Goal: Task Accomplishment & Management: Manage account settings

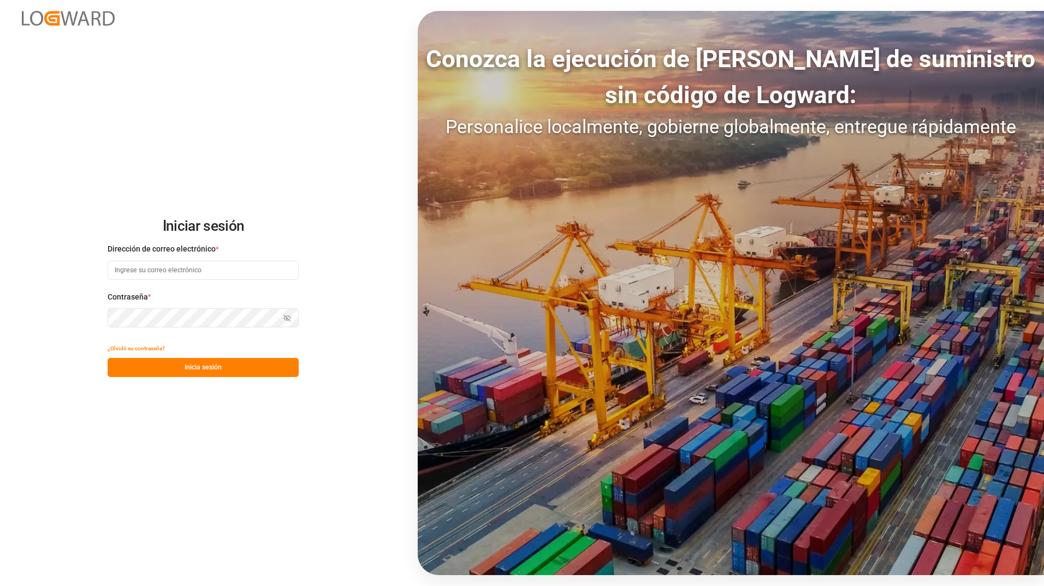
type input "ezequiel.lagos@compo-expert.com"
click at [210, 366] on button "Inicia sesión" at bounding box center [203, 367] width 191 height 19
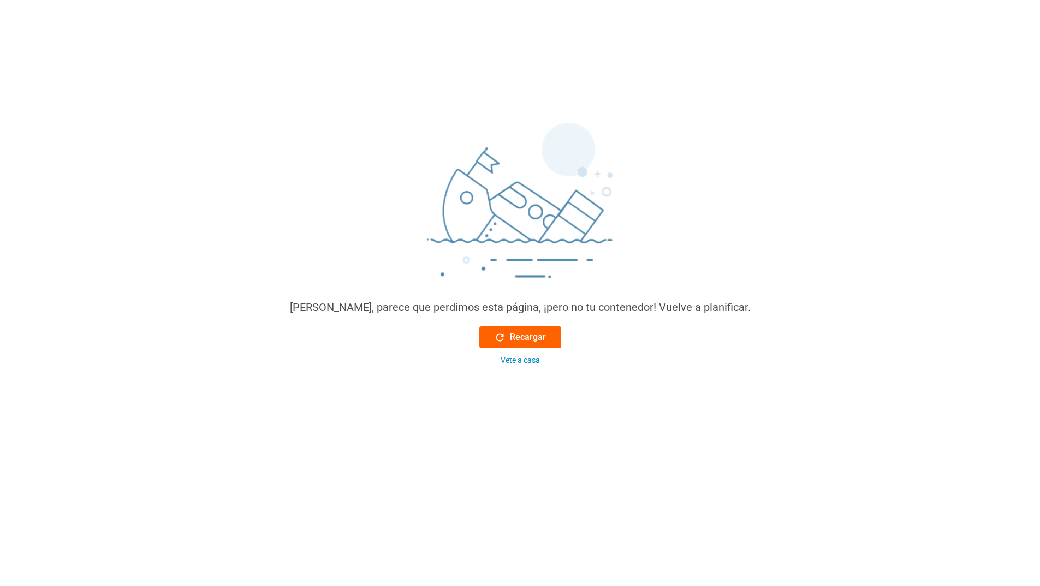
click at [523, 331] on font "Recargar" at bounding box center [528, 337] width 36 height 13
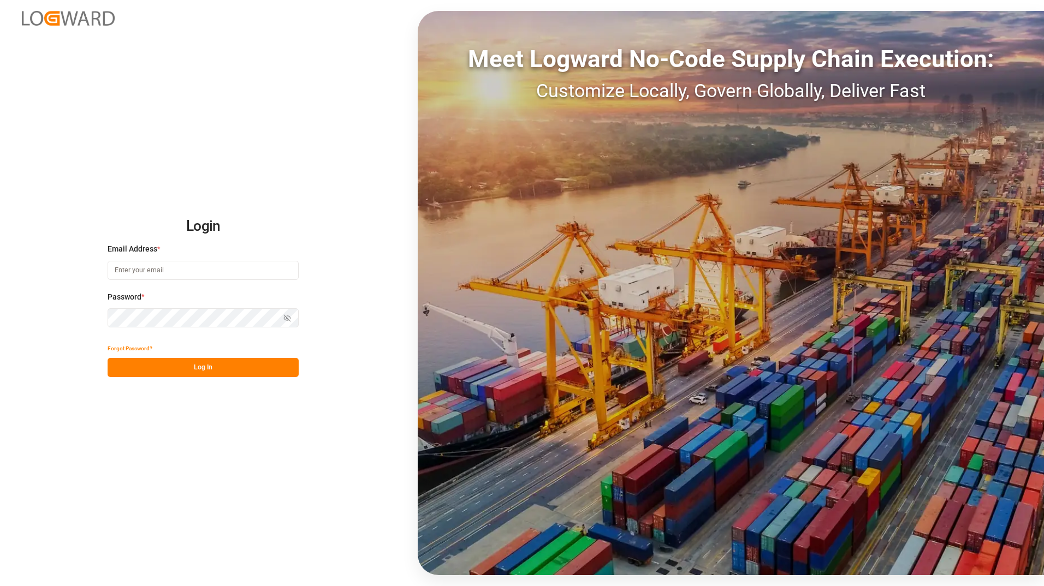
type input "ezequiel.lagos@compo-expert.com"
click at [218, 375] on button "Log In" at bounding box center [203, 367] width 191 height 19
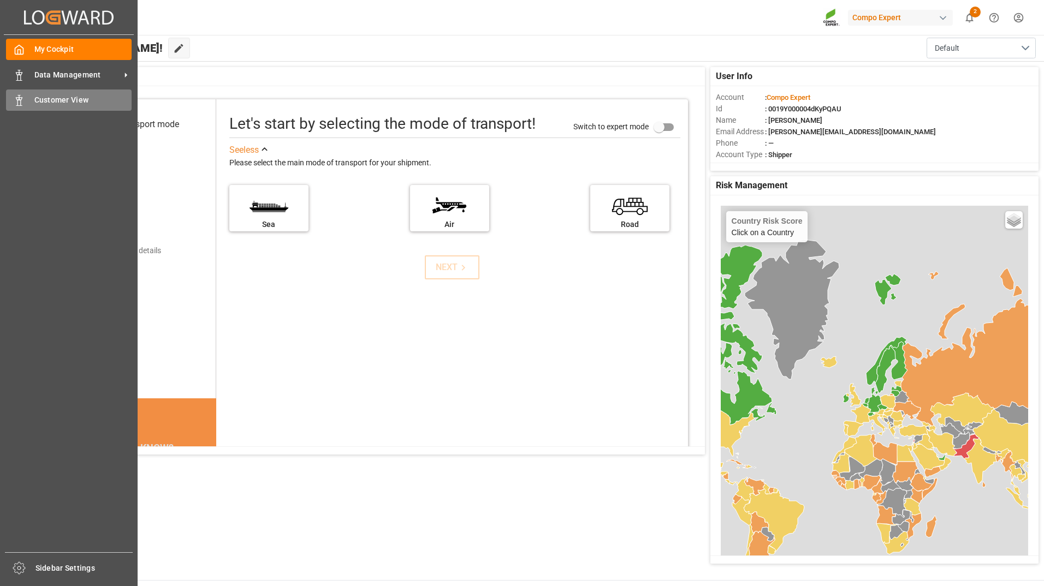
click at [32, 103] on div "Customer View Customer View" at bounding box center [69, 100] width 126 height 21
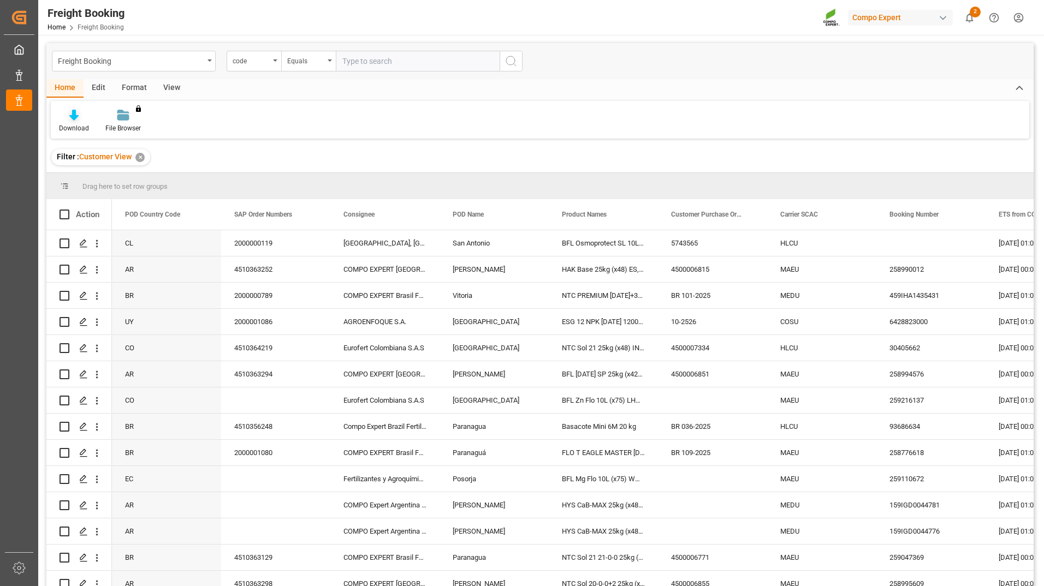
click at [74, 129] on div "Download" at bounding box center [74, 128] width 30 height 10
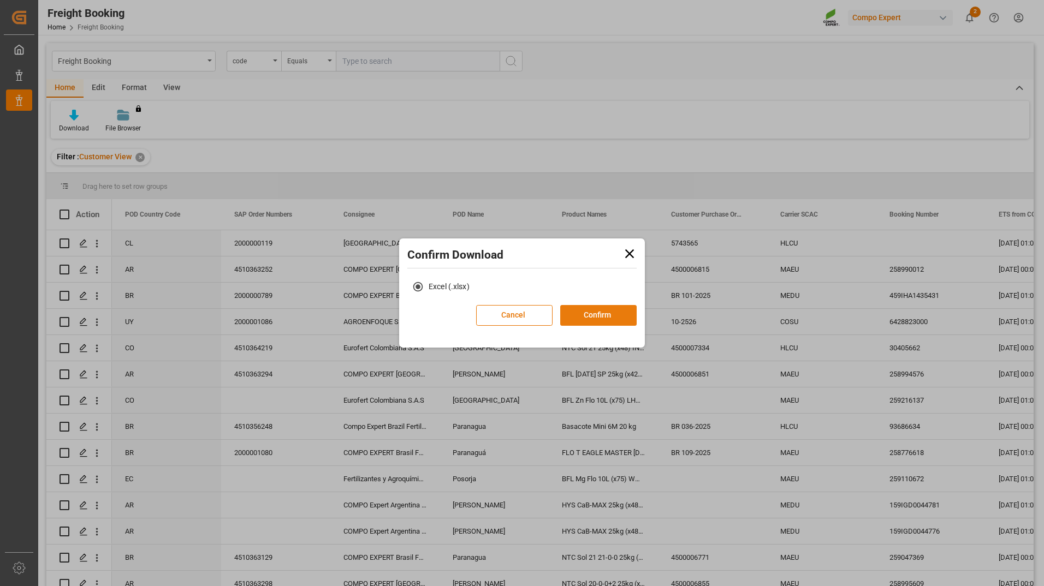
click at [582, 313] on button "Confirm" at bounding box center [598, 315] width 76 height 21
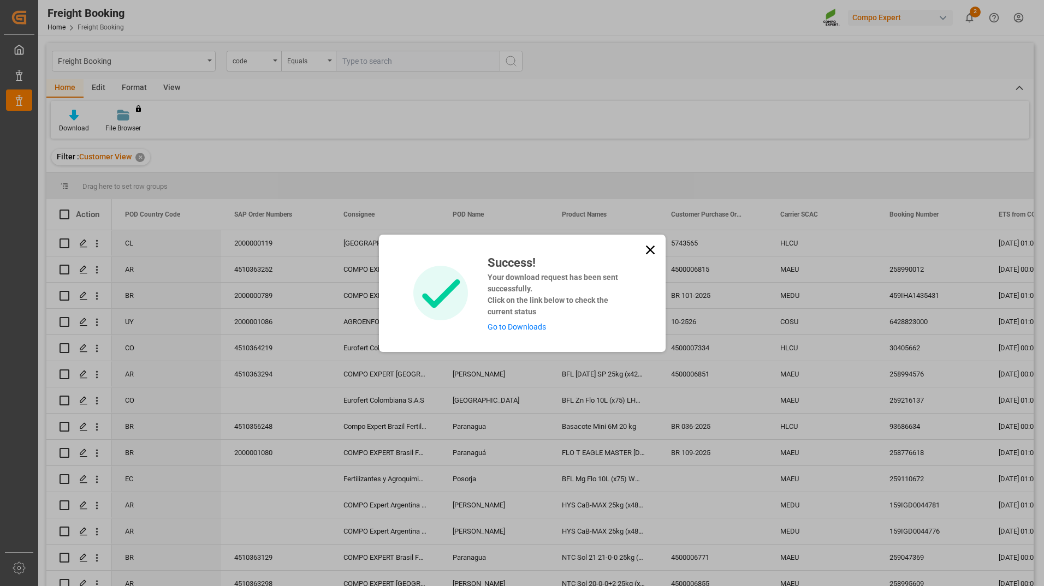
click at [503, 323] on link "Go to Downloads" at bounding box center [516, 327] width 58 height 9
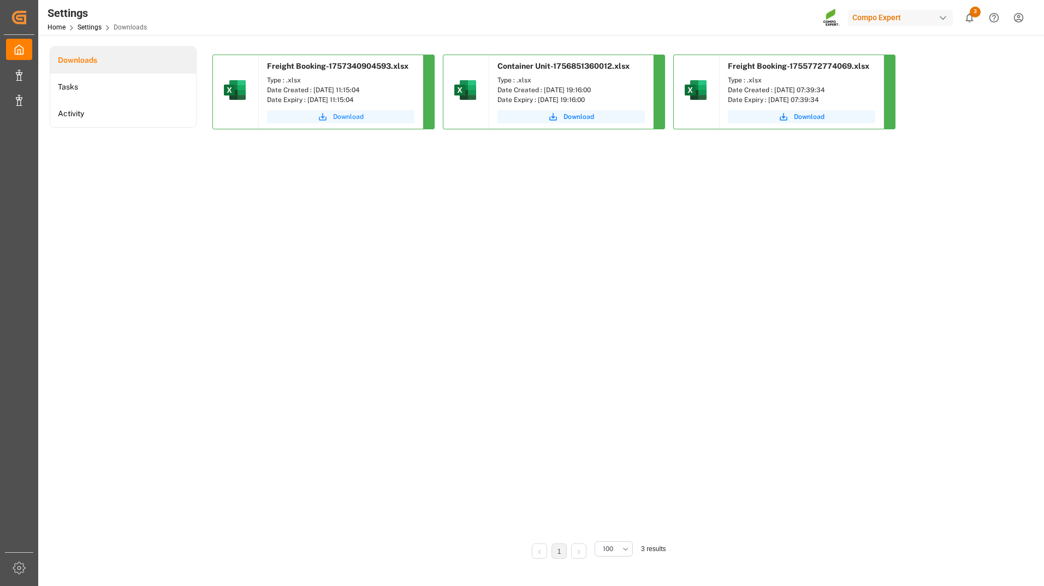
click at [345, 116] on span "Download" at bounding box center [348, 117] width 31 height 10
click at [86, 118] on li "Activity" at bounding box center [123, 113] width 146 height 27
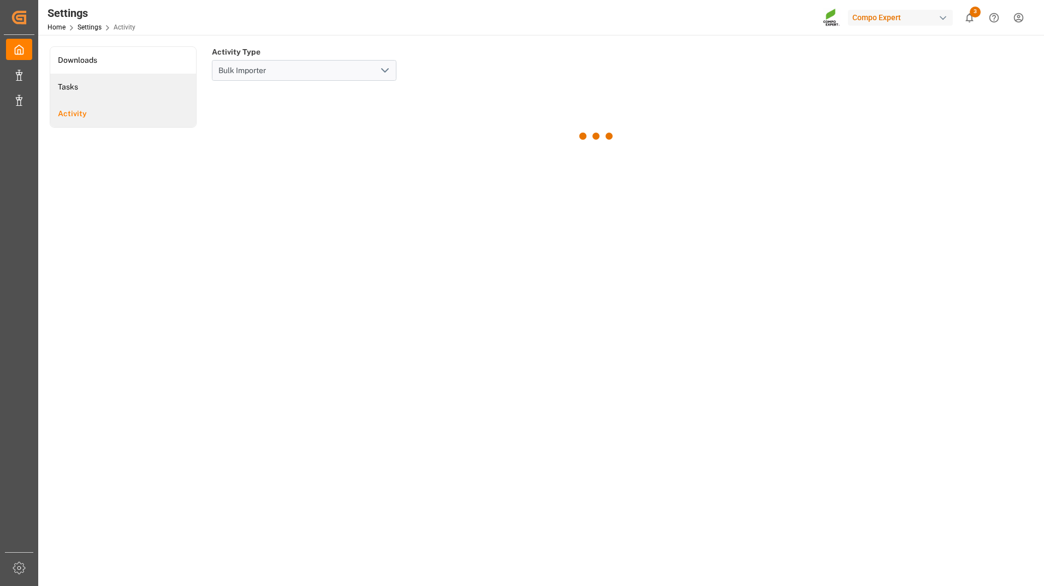
click at [111, 96] on li "Tasks" at bounding box center [123, 87] width 146 height 27
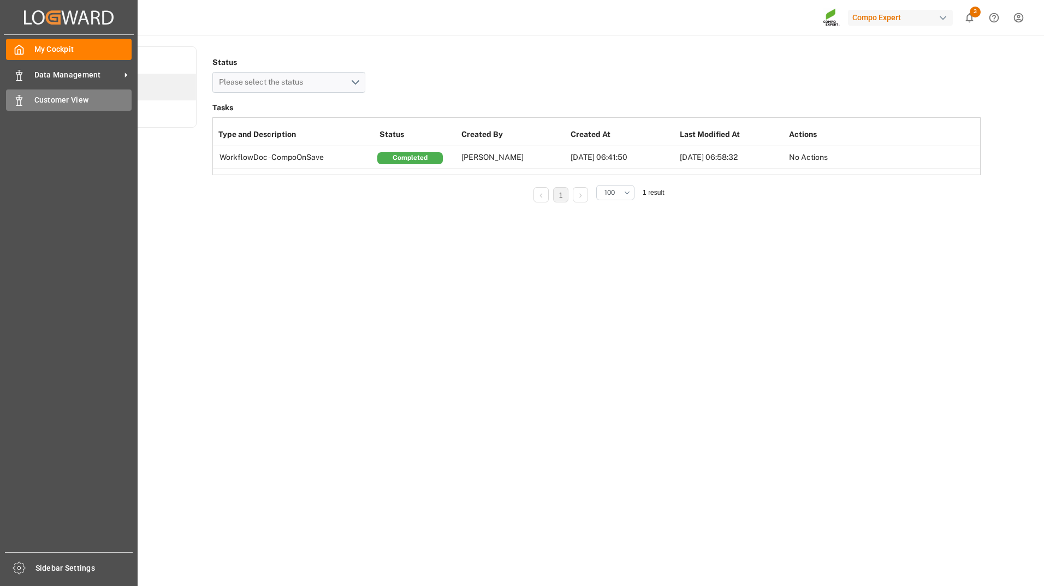
click at [27, 97] on div "Customer View Customer View" at bounding box center [69, 100] width 126 height 21
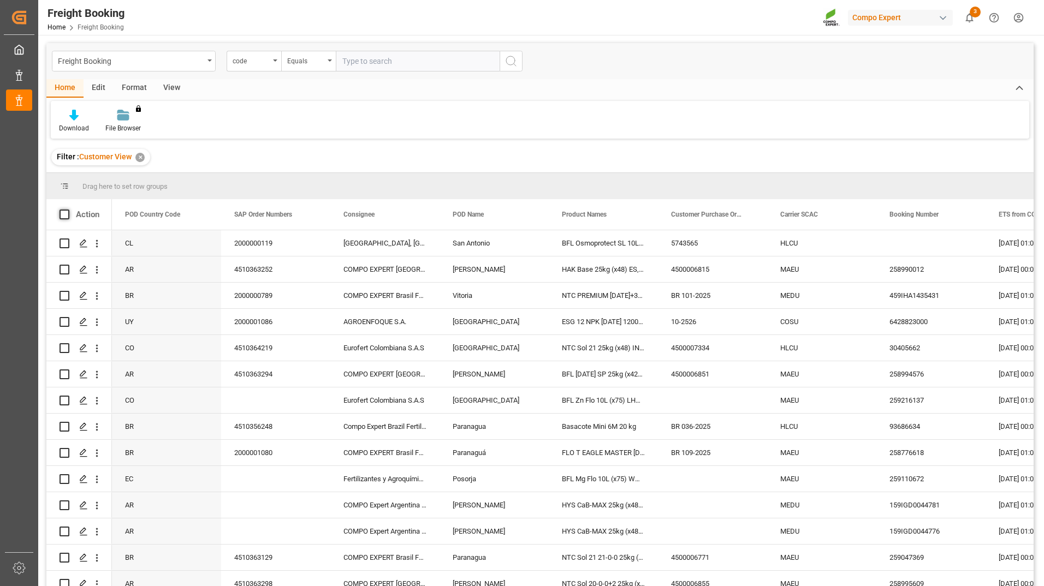
click at [69, 215] on span at bounding box center [65, 215] width 10 height 10
click at [68, 210] on input "checkbox" at bounding box center [68, 210] width 0 height 0
checkbox input "true"
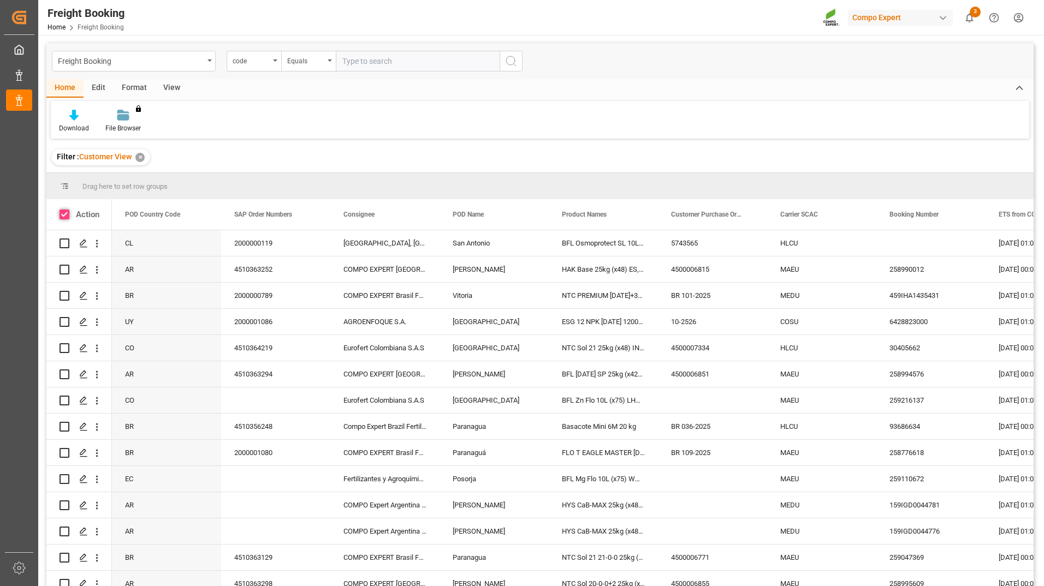
checkbox input "true"
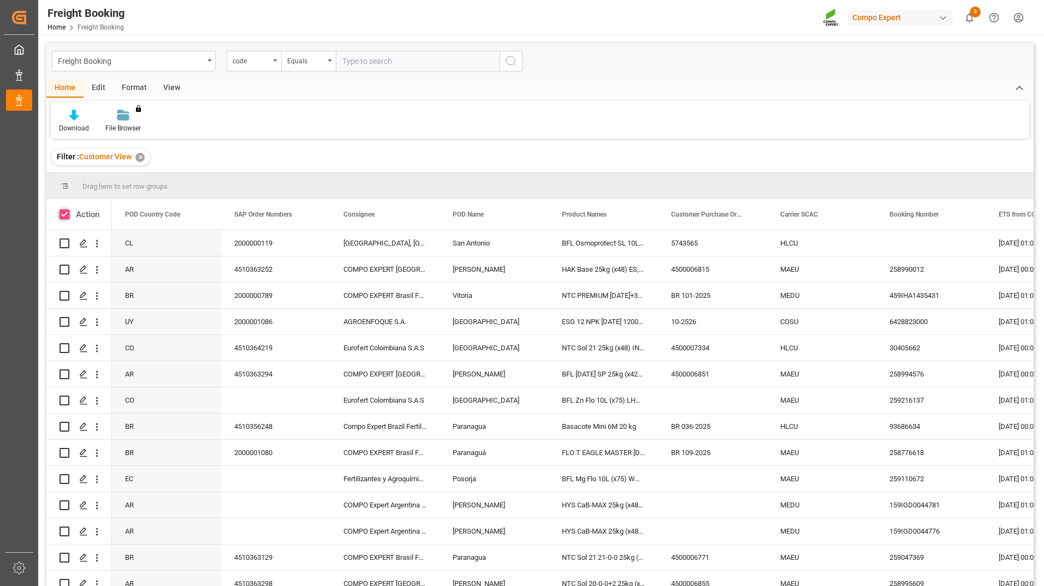
checkbox input "true"
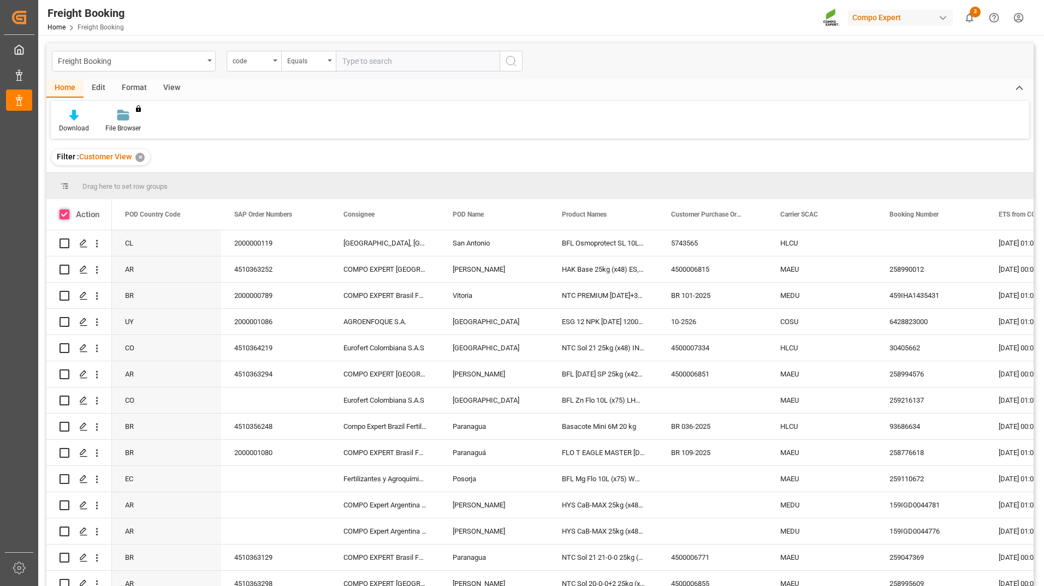
checkbox input "true"
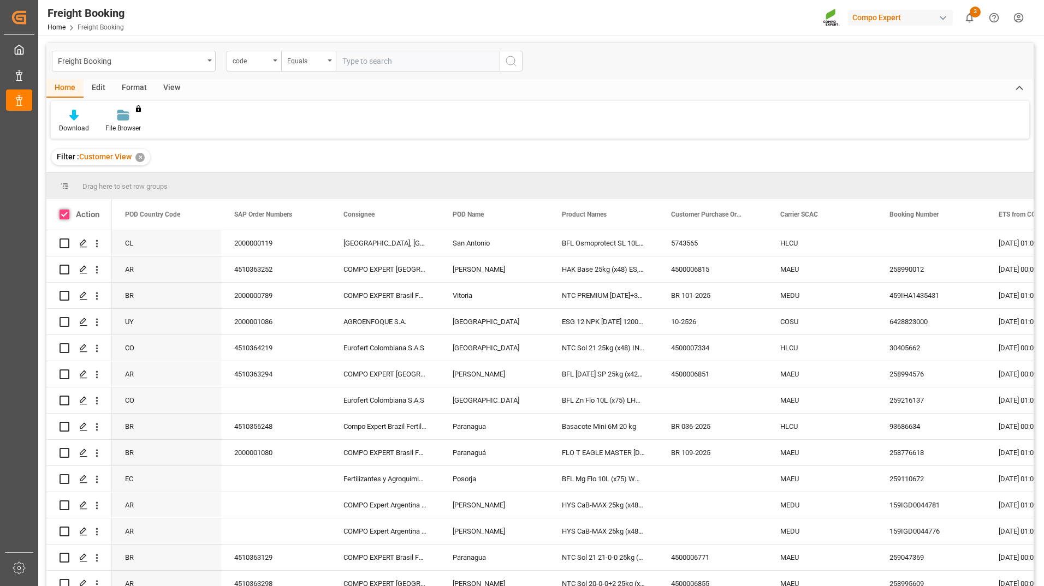
checkbox input "true"
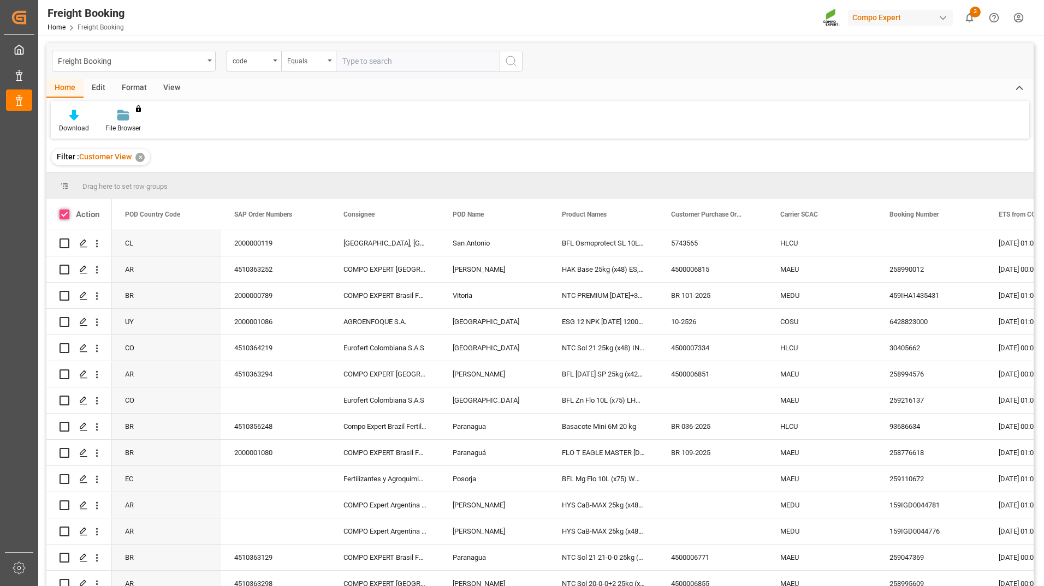
checkbox input "true"
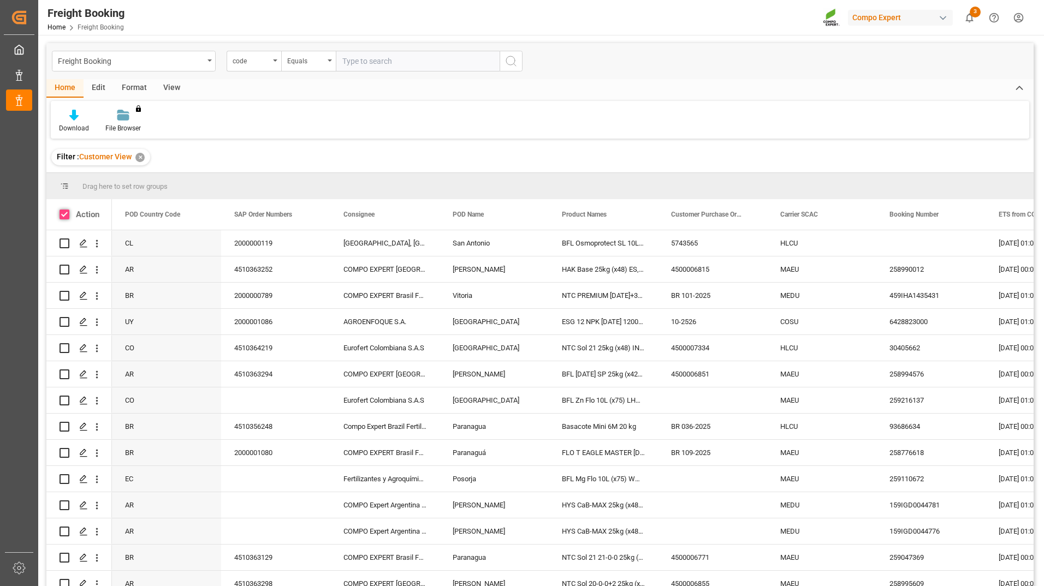
checkbox input "true"
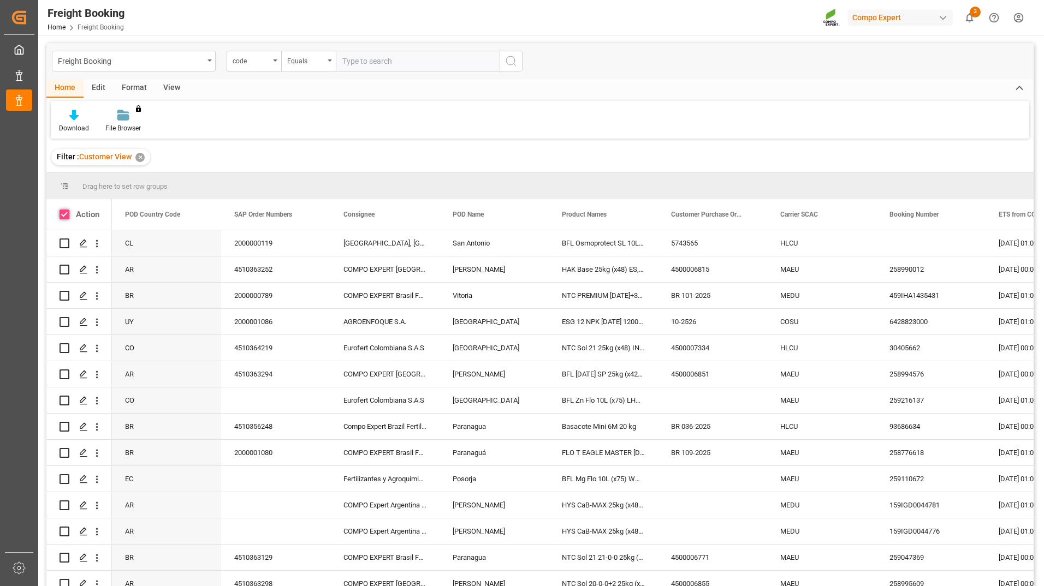
checkbox input "true"
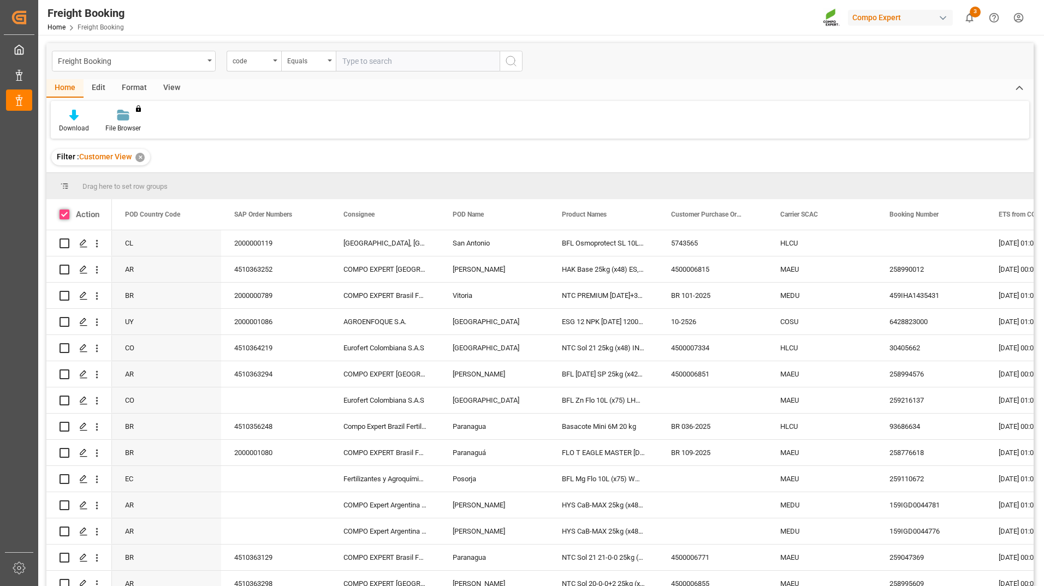
checkbox input "true"
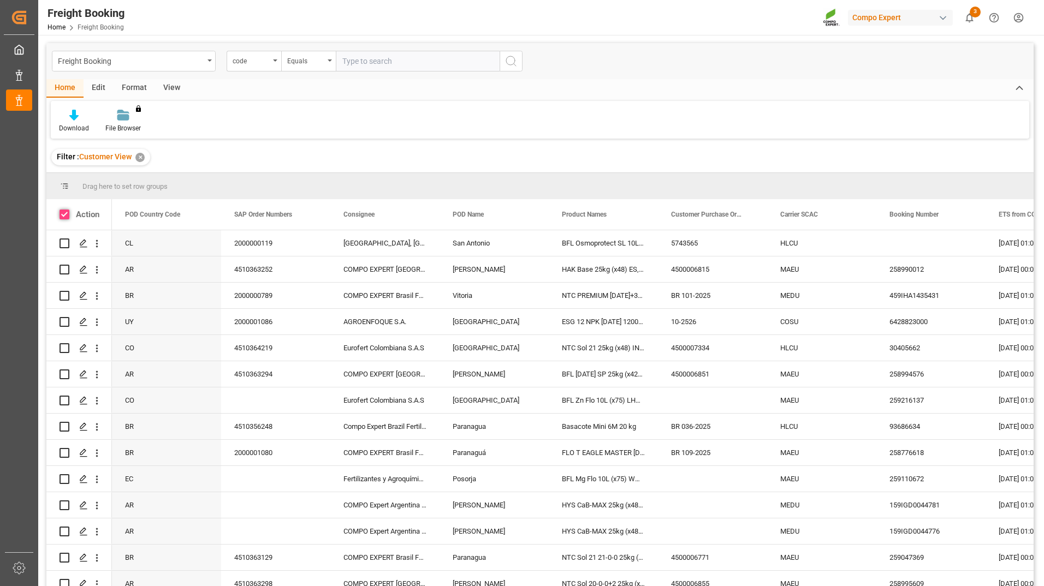
checkbox input "true"
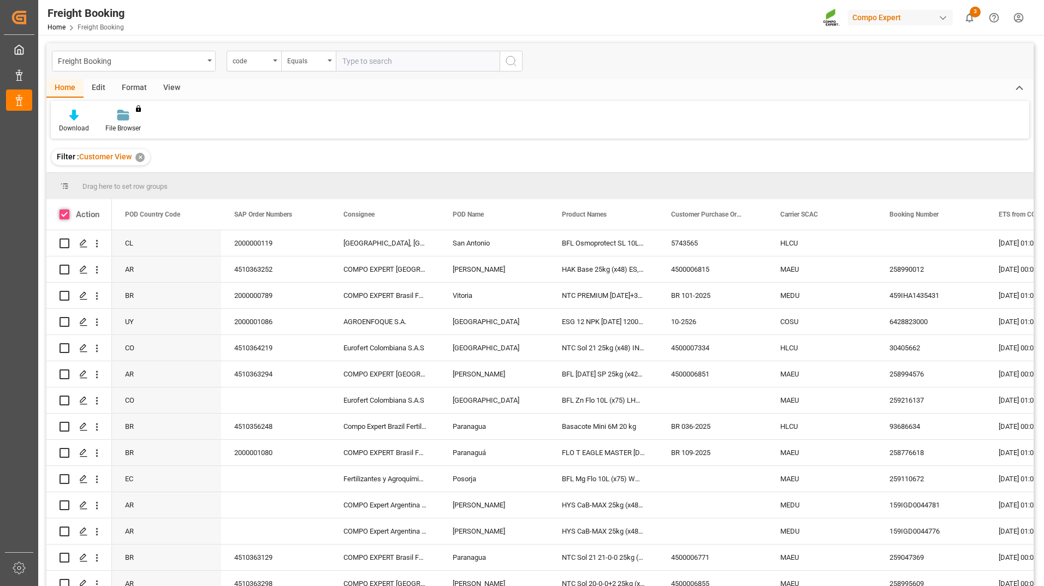
checkbox input "true"
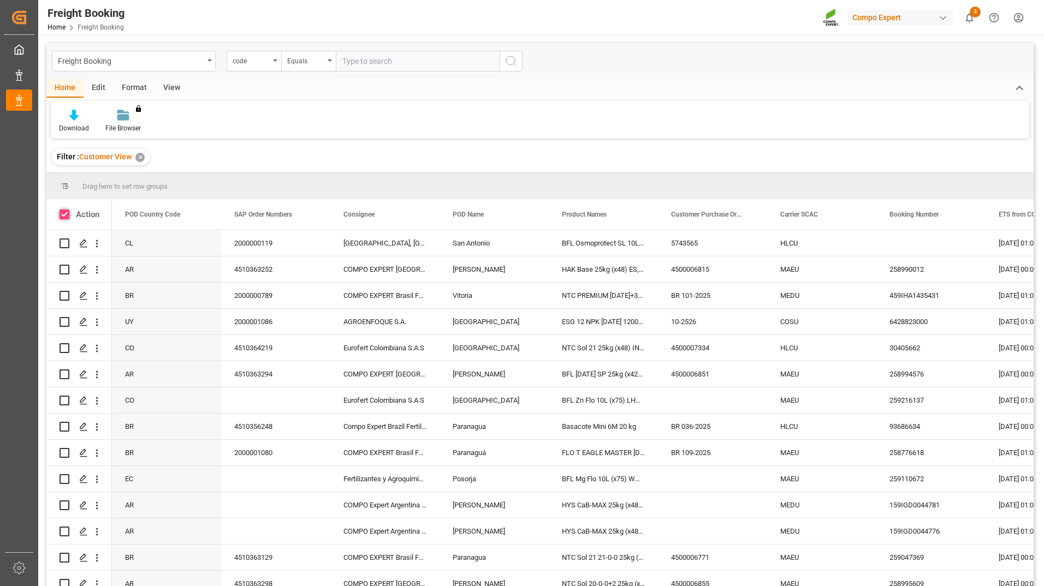
checkbox input "true"
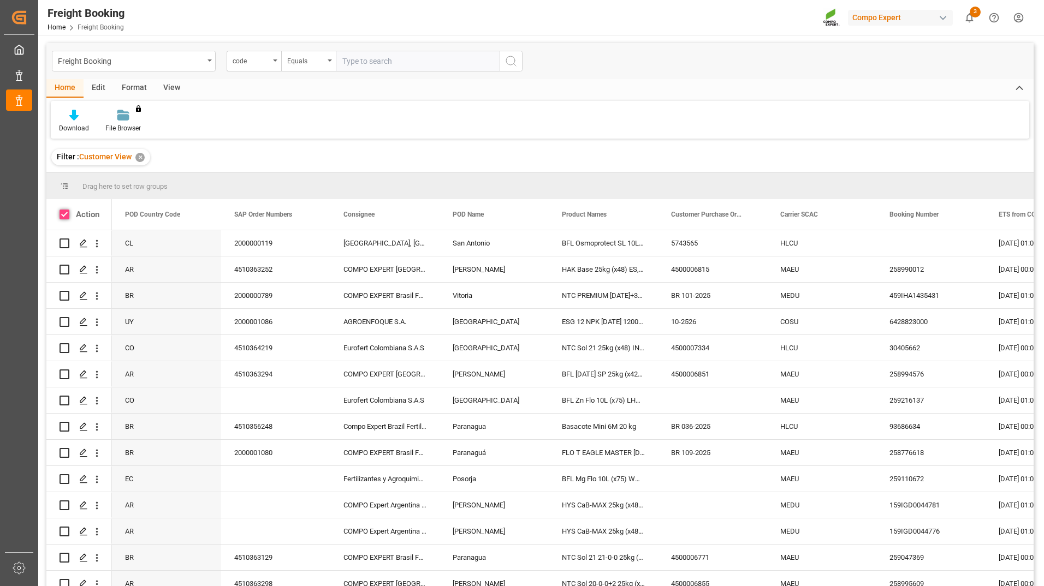
checkbox input "true"
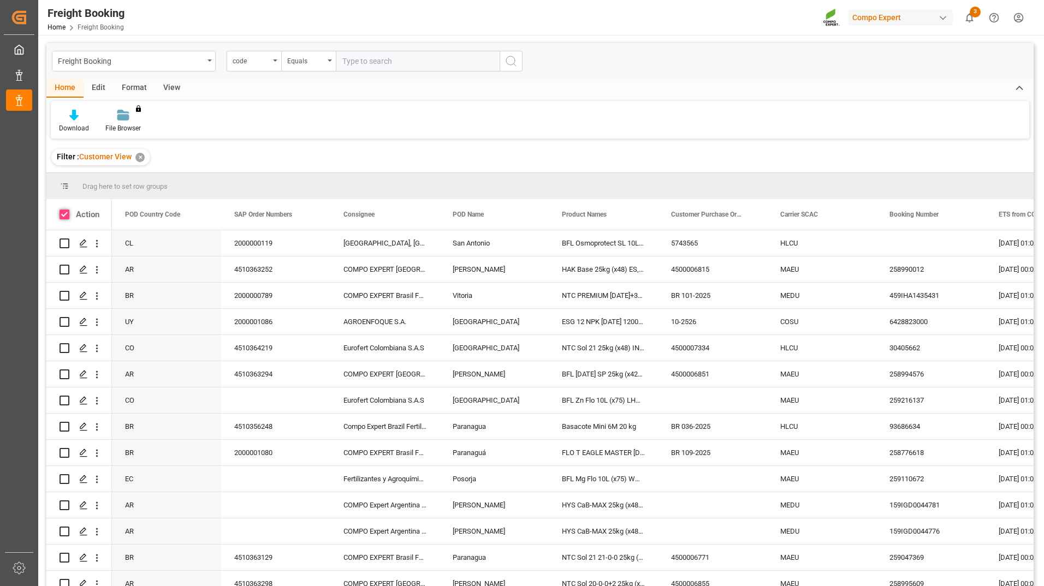
checkbox input "true"
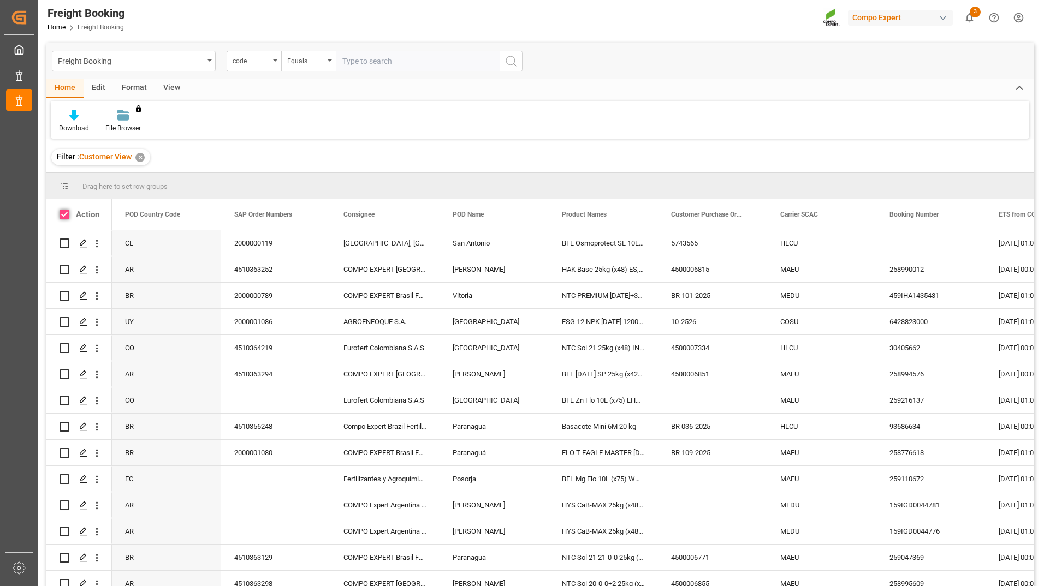
checkbox input "true"
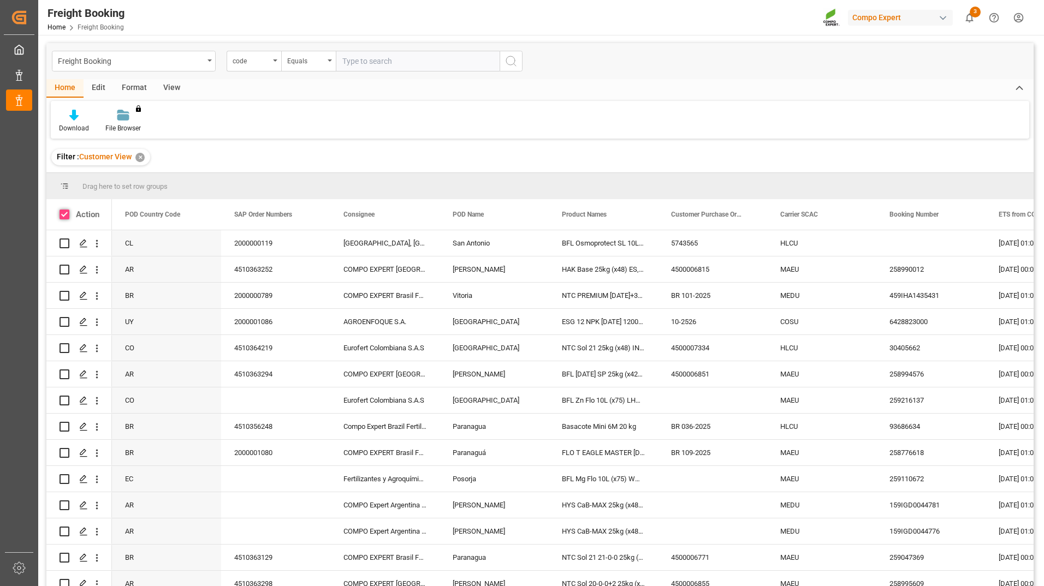
checkbox input "true"
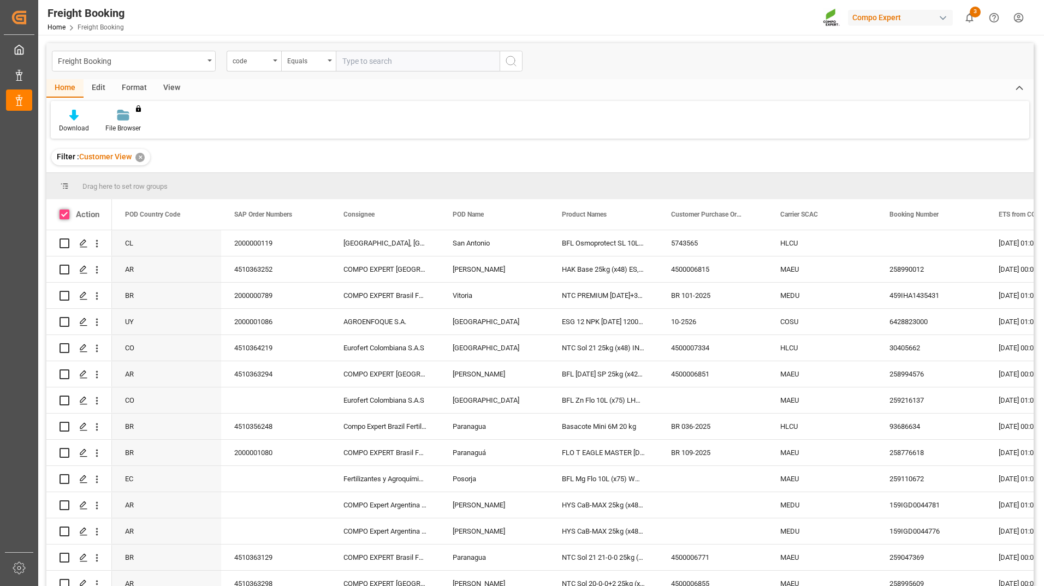
checkbox input "true"
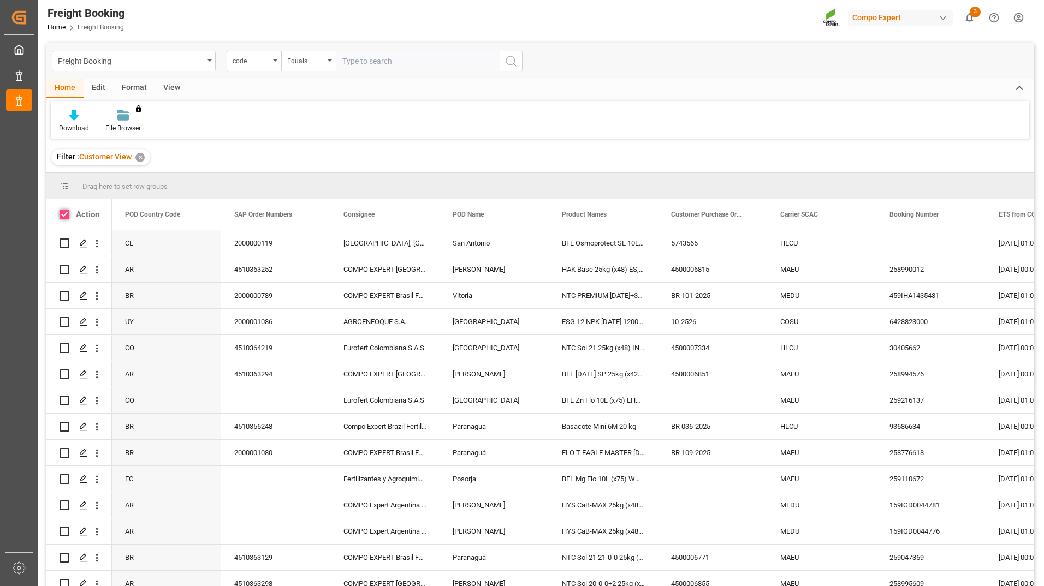
checkbox input "true"
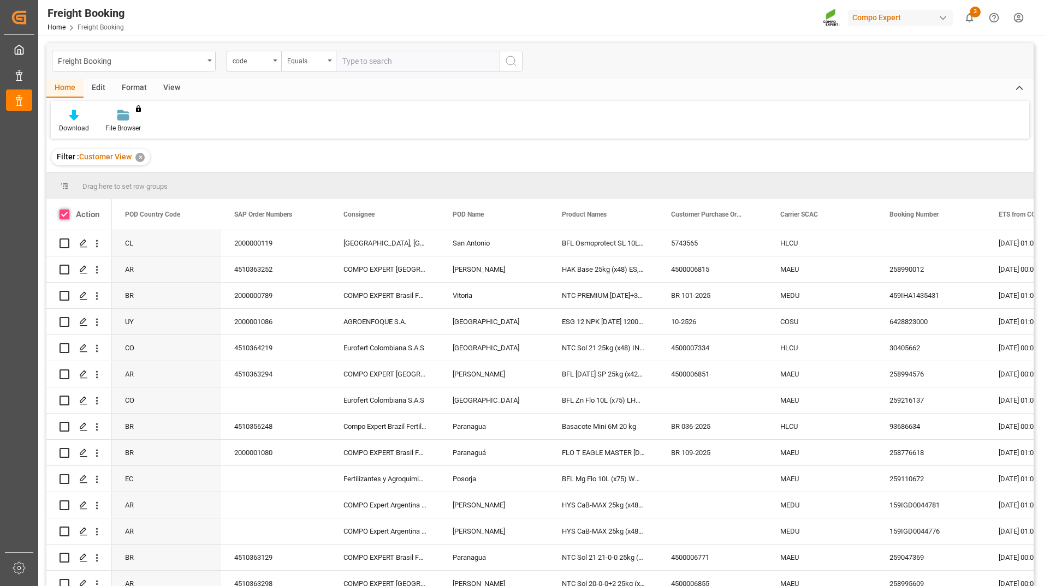
checkbox input "true"
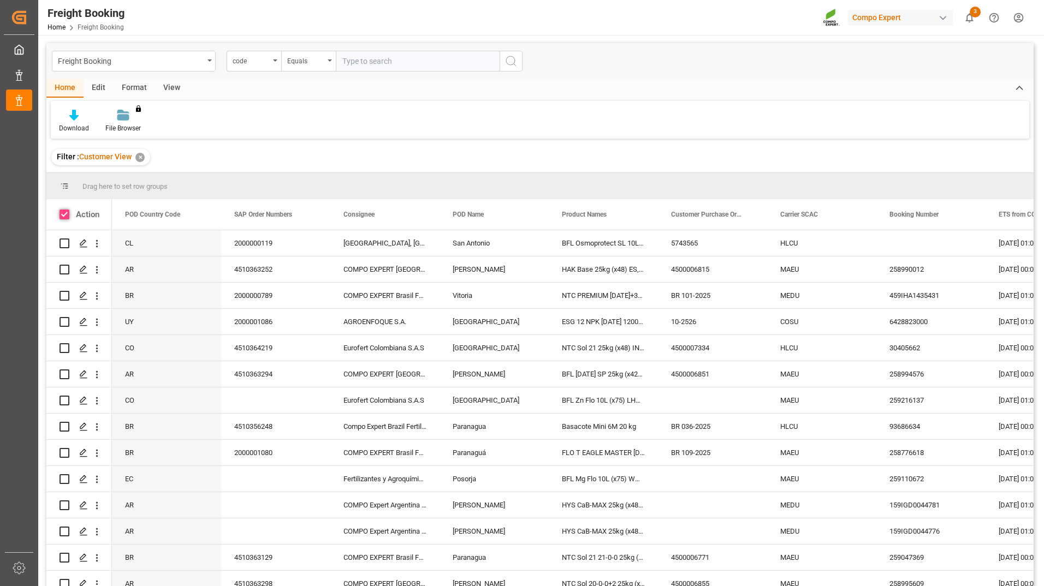
checkbox input "true"
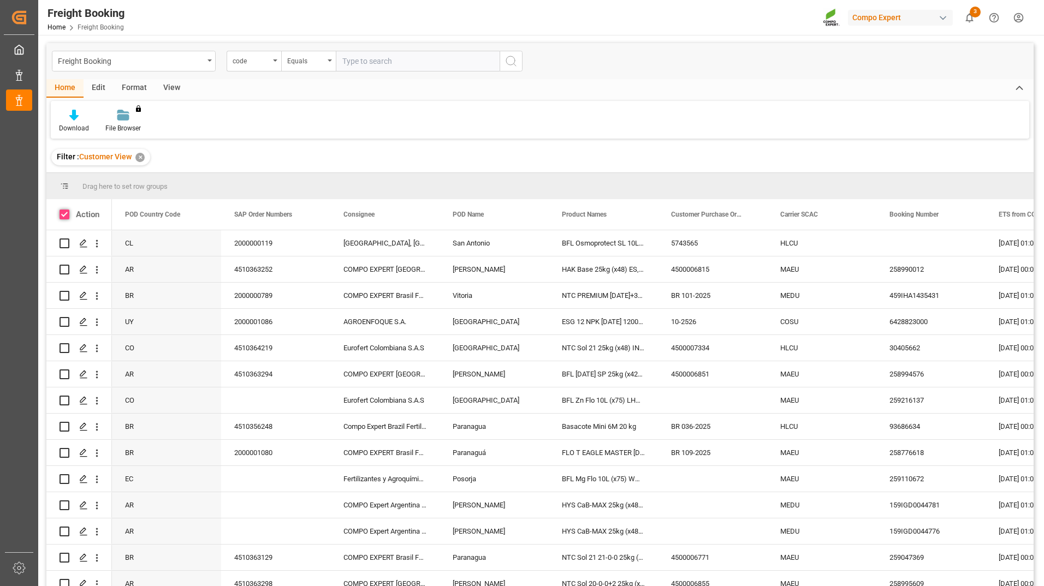
checkbox input "true"
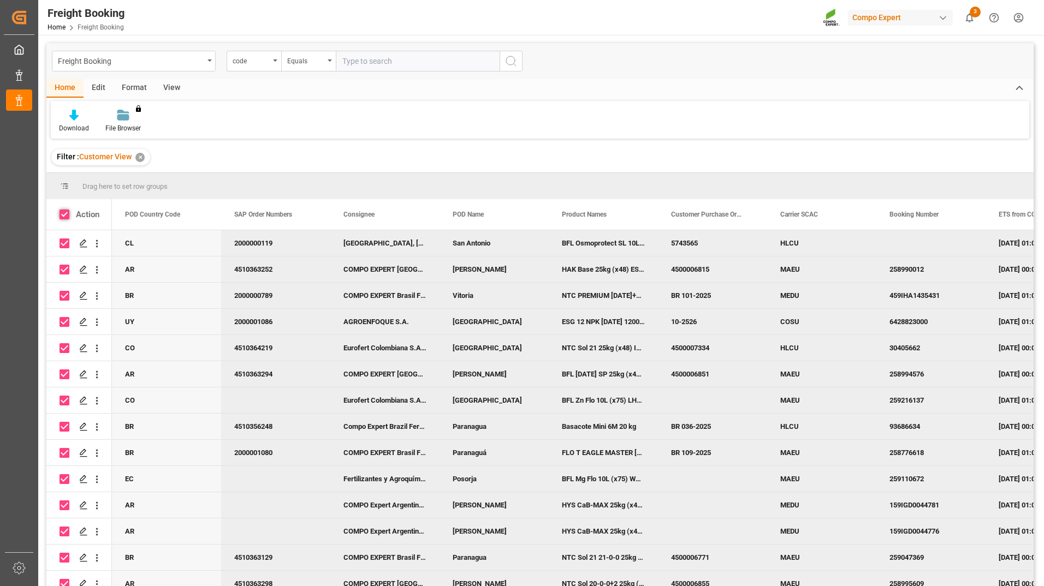
click at [66, 215] on span at bounding box center [65, 215] width 10 height 10
click at [68, 210] on input "checkbox" at bounding box center [68, 210] width 0 height 0
checkbox input "false"
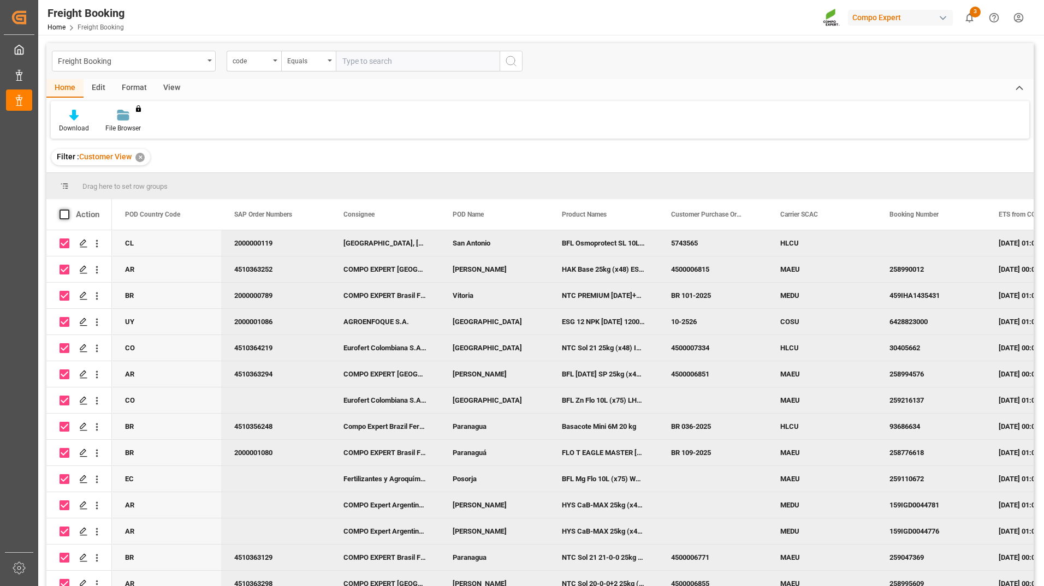
checkbox input "false"
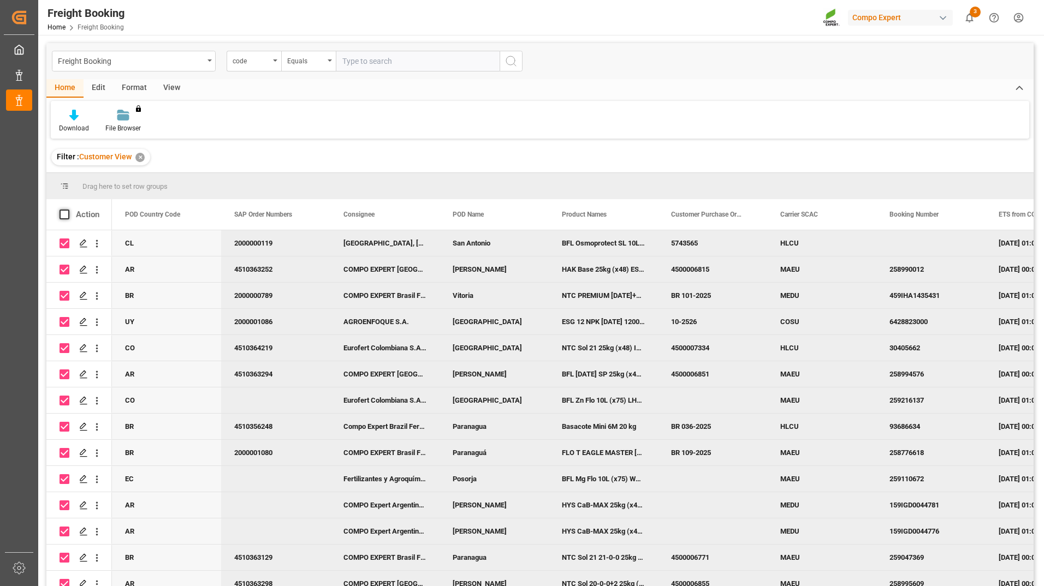
checkbox input "false"
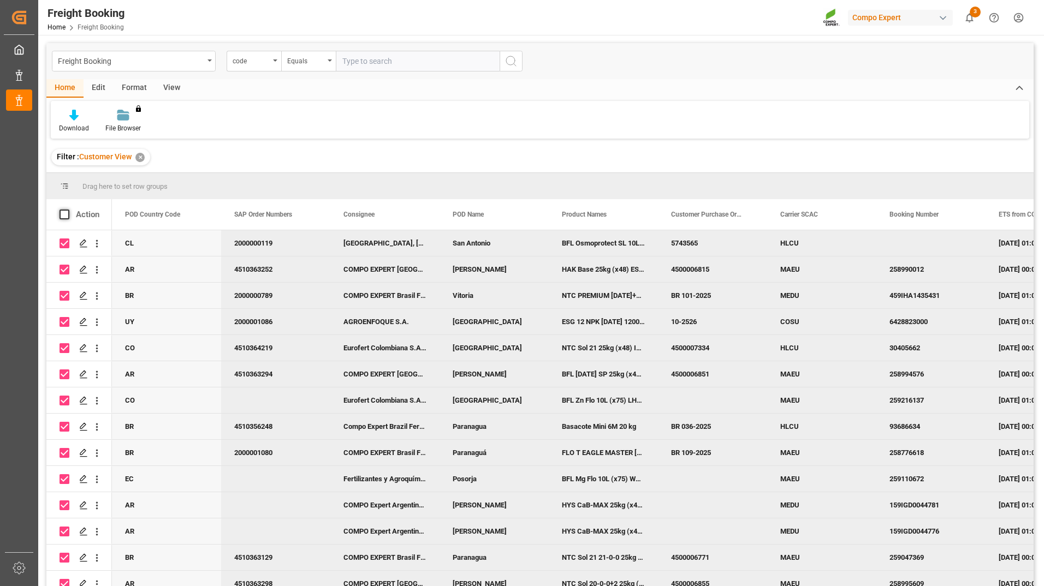
checkbox input "false"
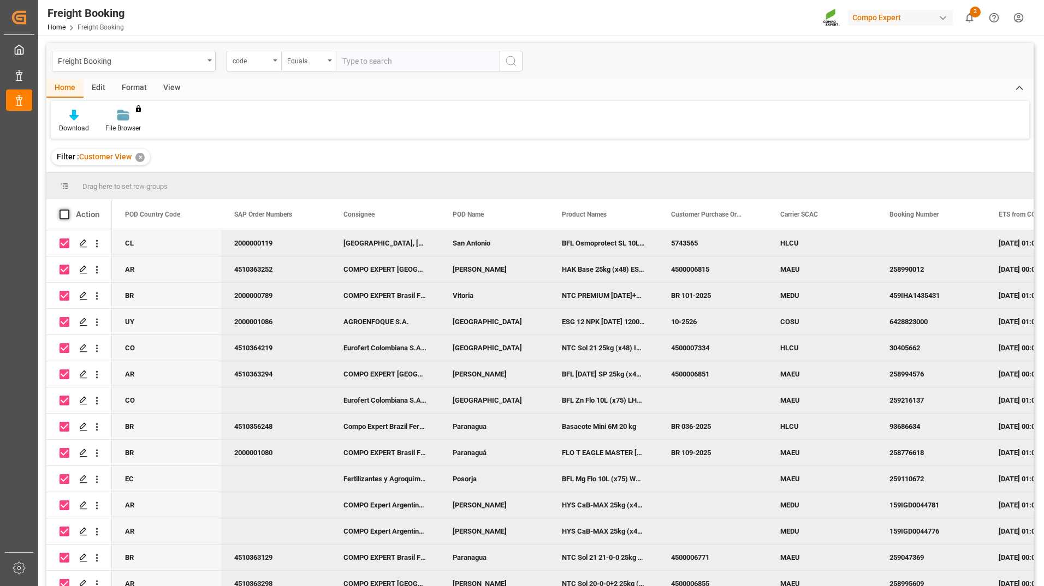
checkbox input "false"
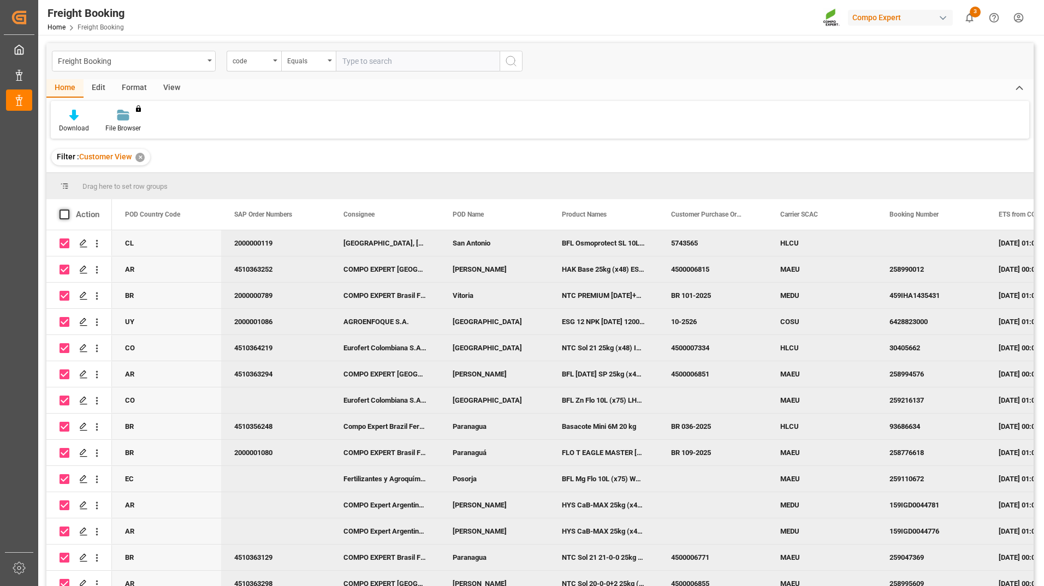
checkbox input "false"
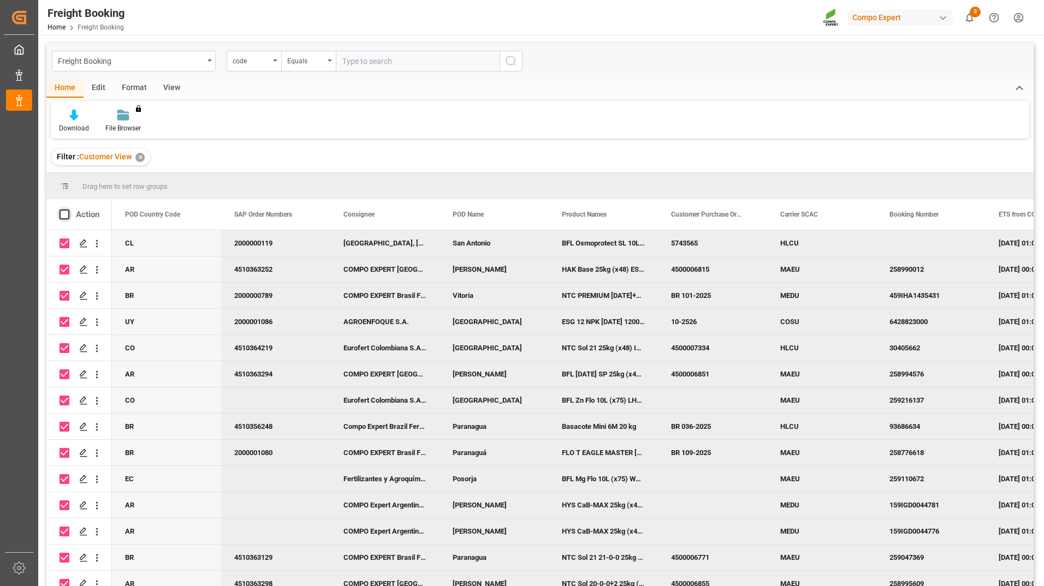
checkbox input "false"
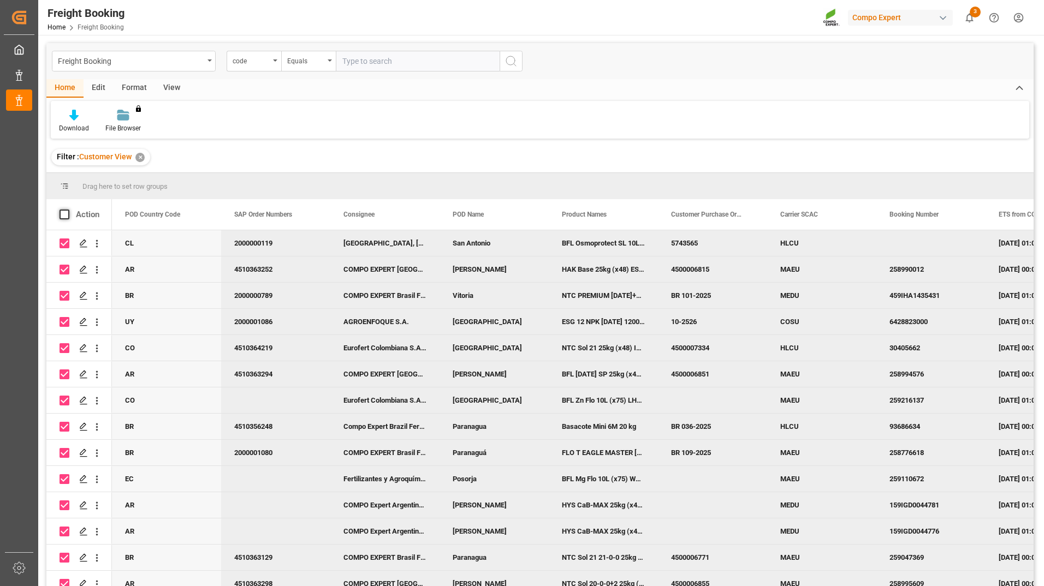
checkbox input "false"
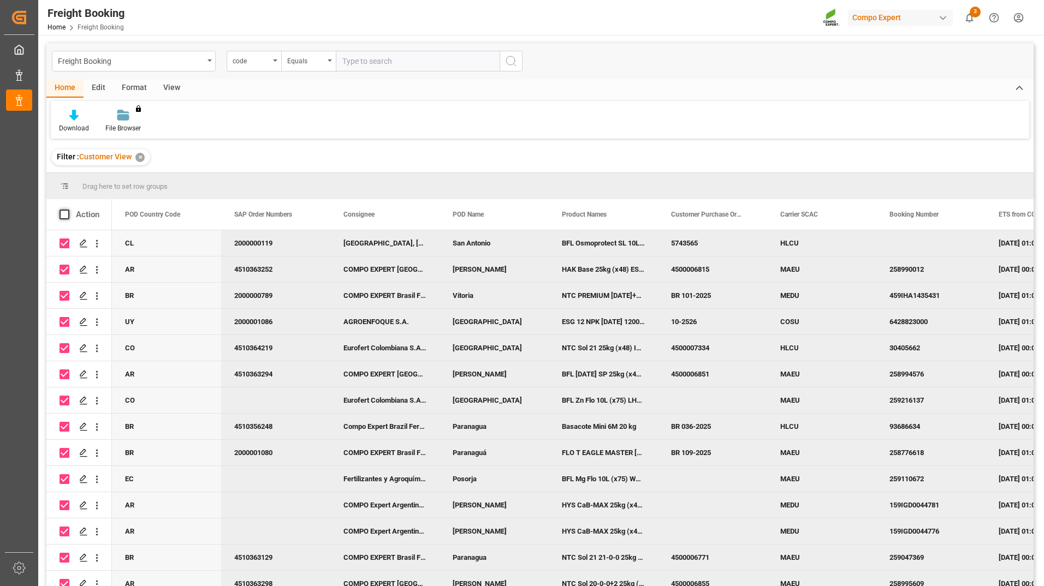
checkbox input "false"
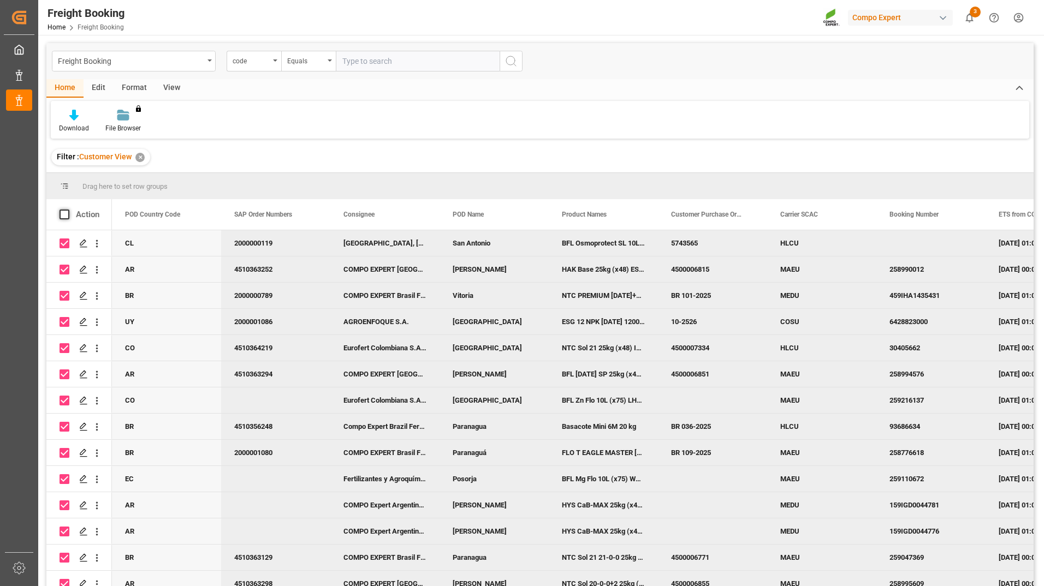
checkbox input "false"
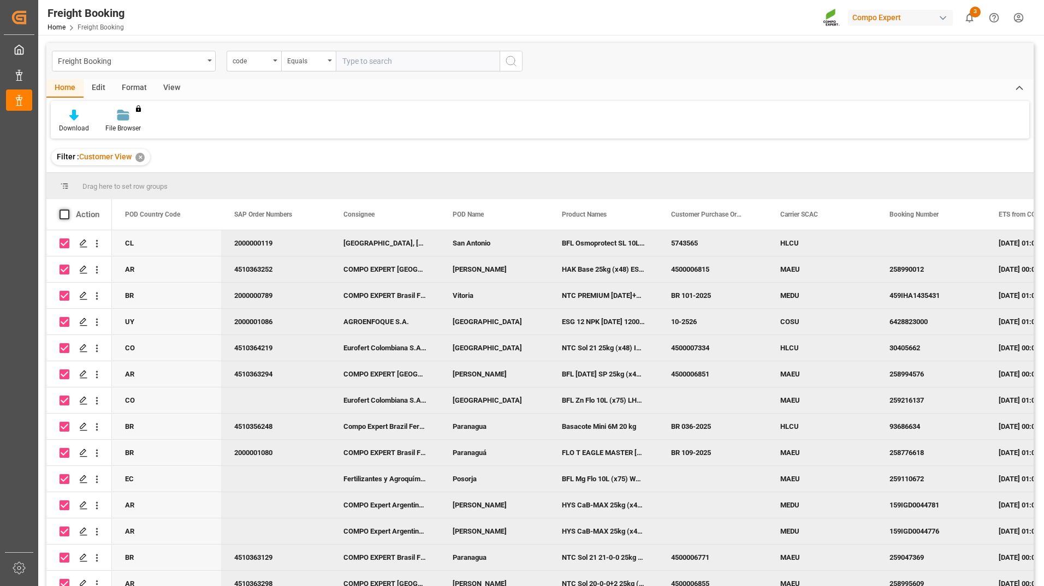
checkbox input "false"
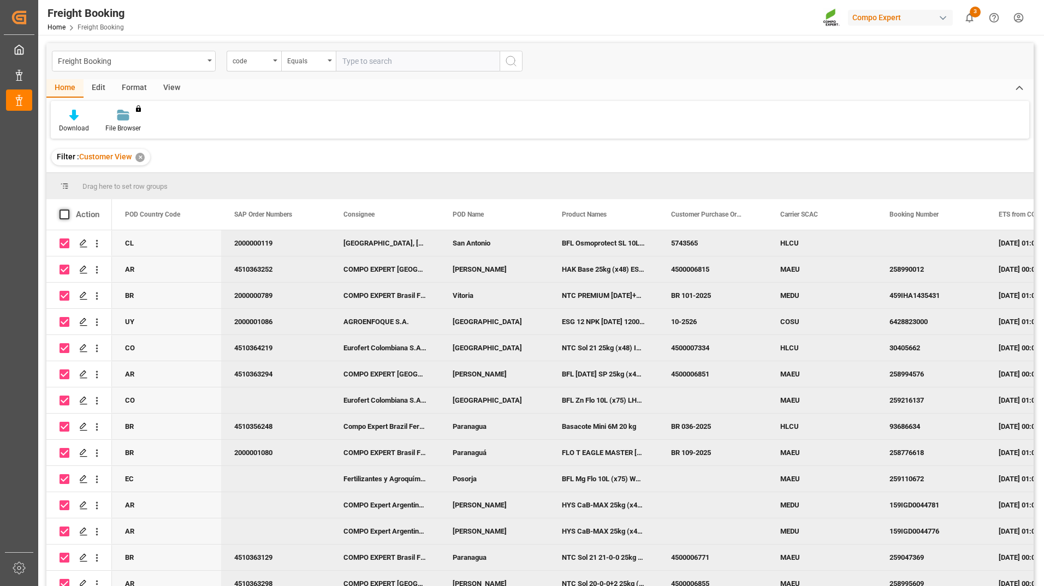
checkbox input "false"
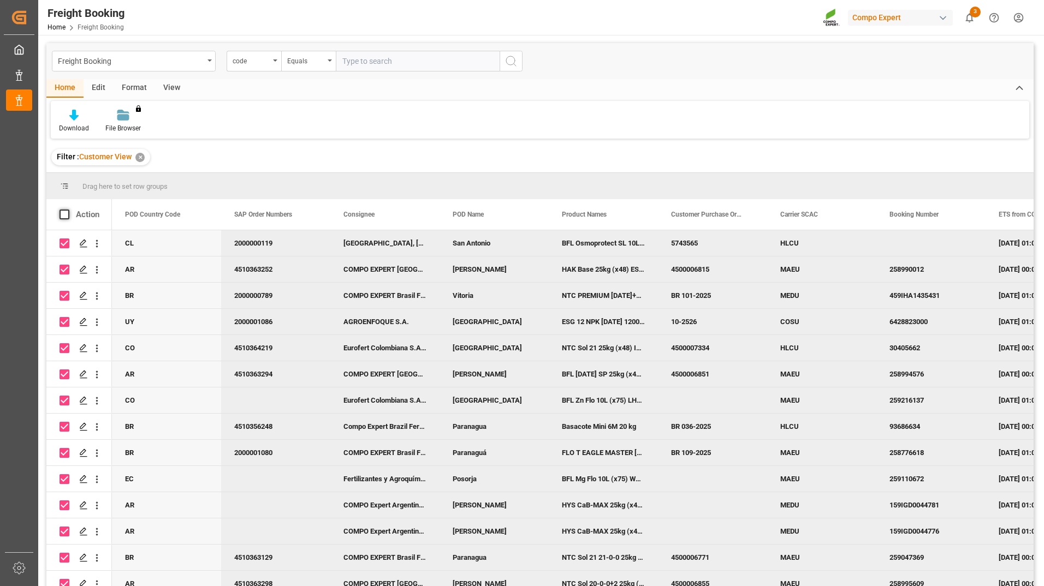
checkbox input "false"
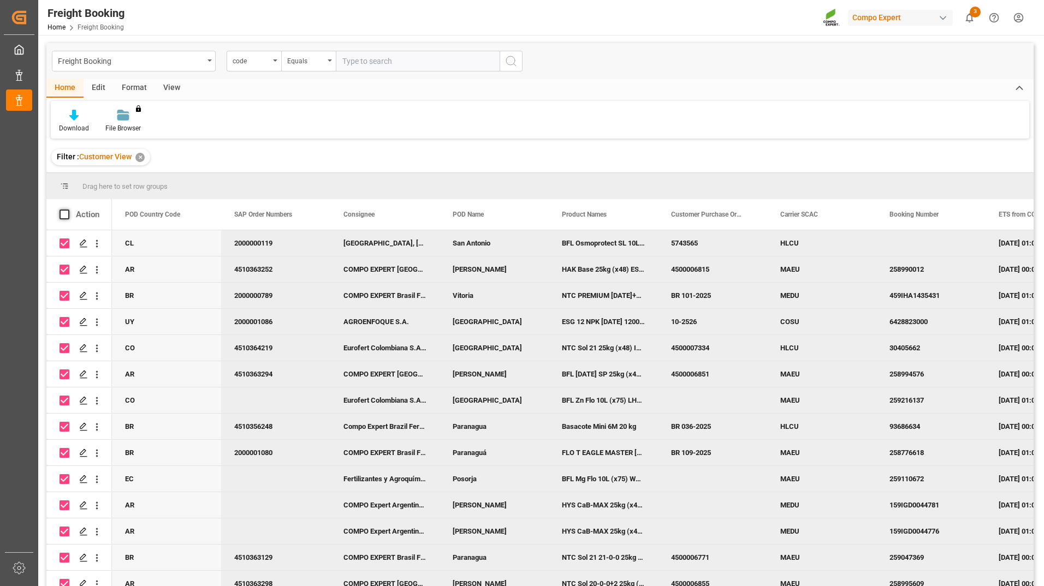
checkbox input "false"
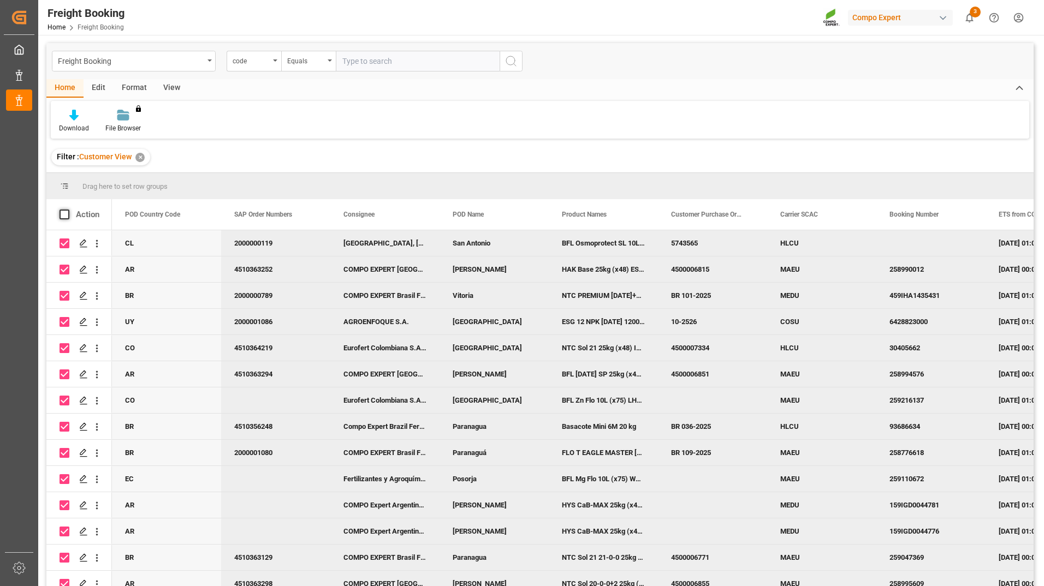
checkbox input "false"
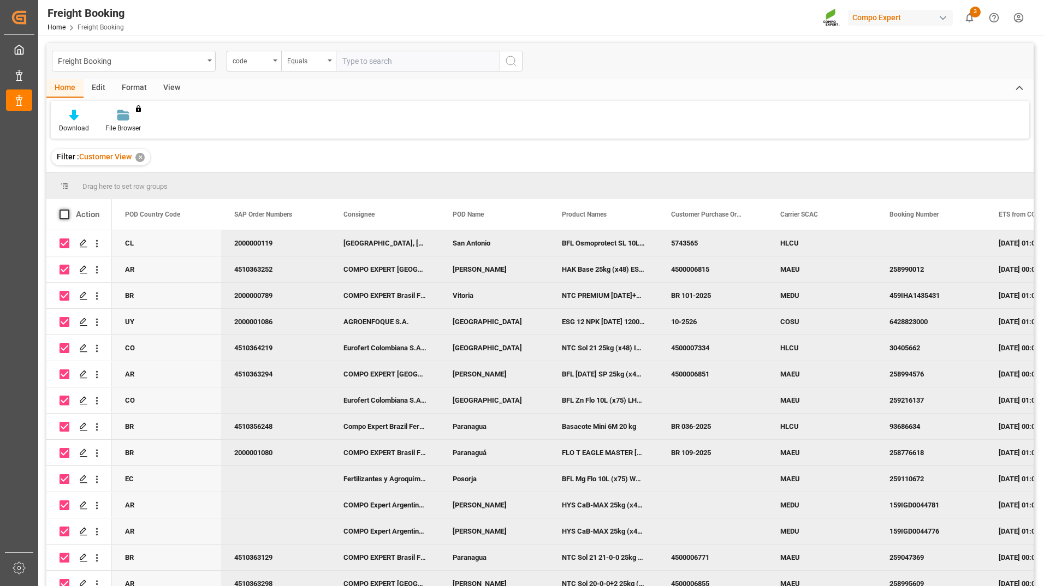
checkbox input "false"
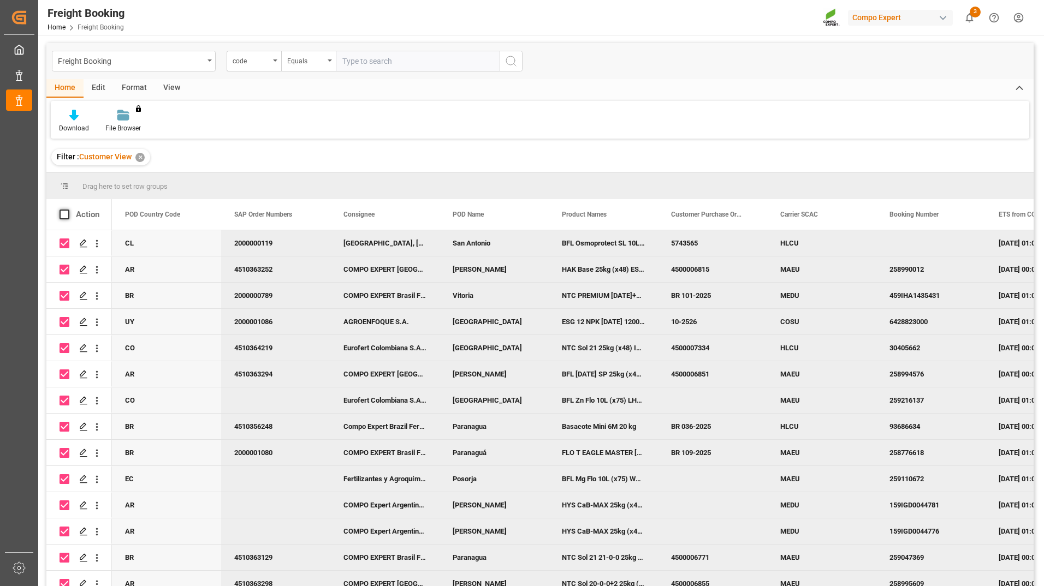
checkbox input "false"
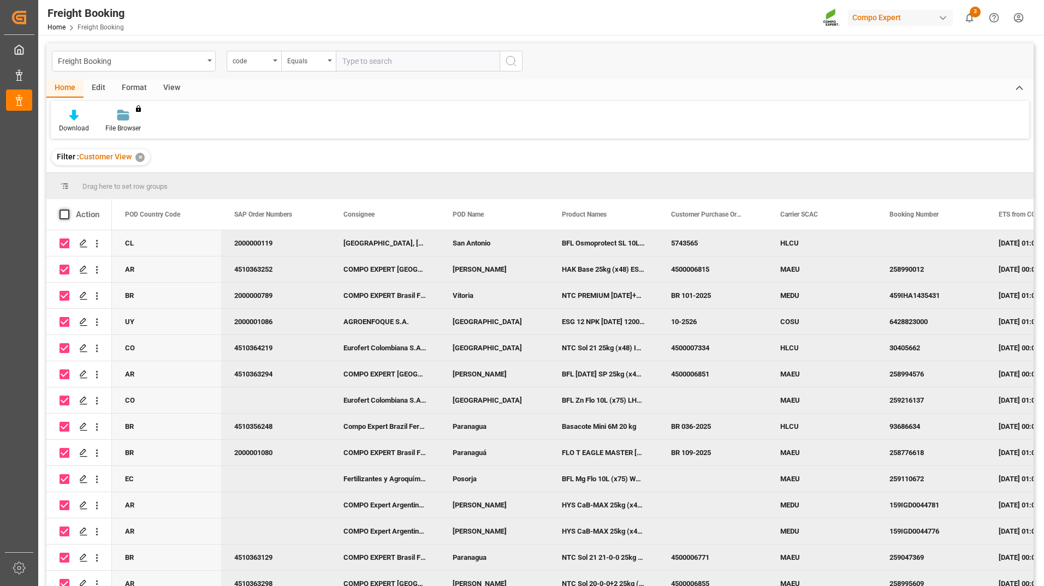
checkbox input "false"
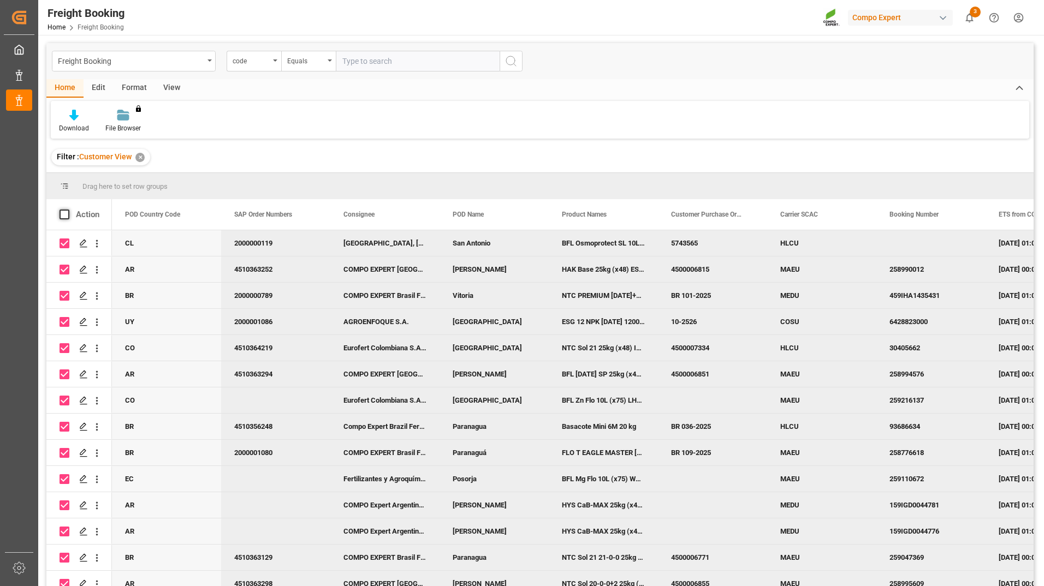
checkbox input "false"
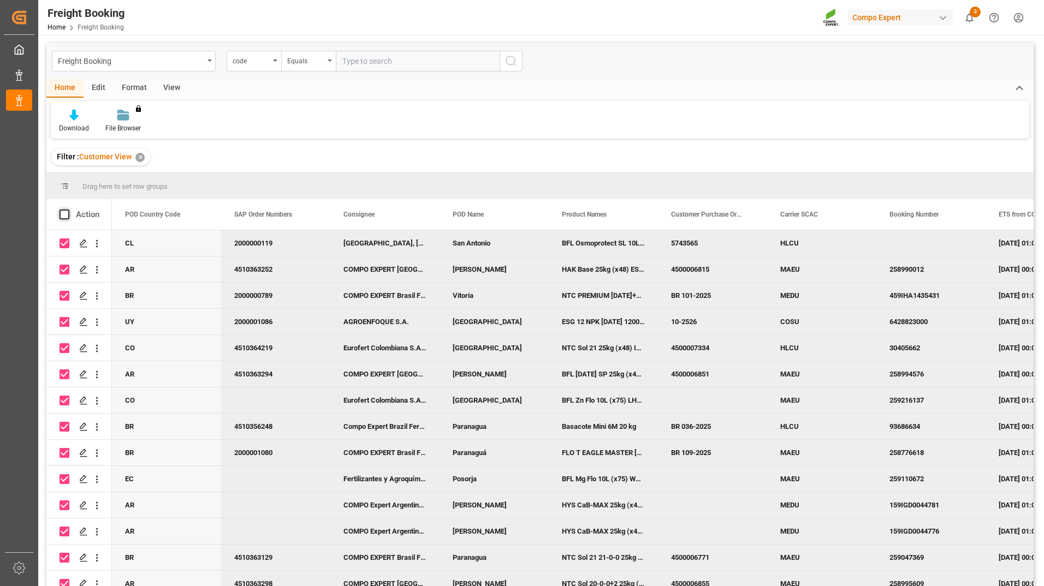
checkbox input "false"
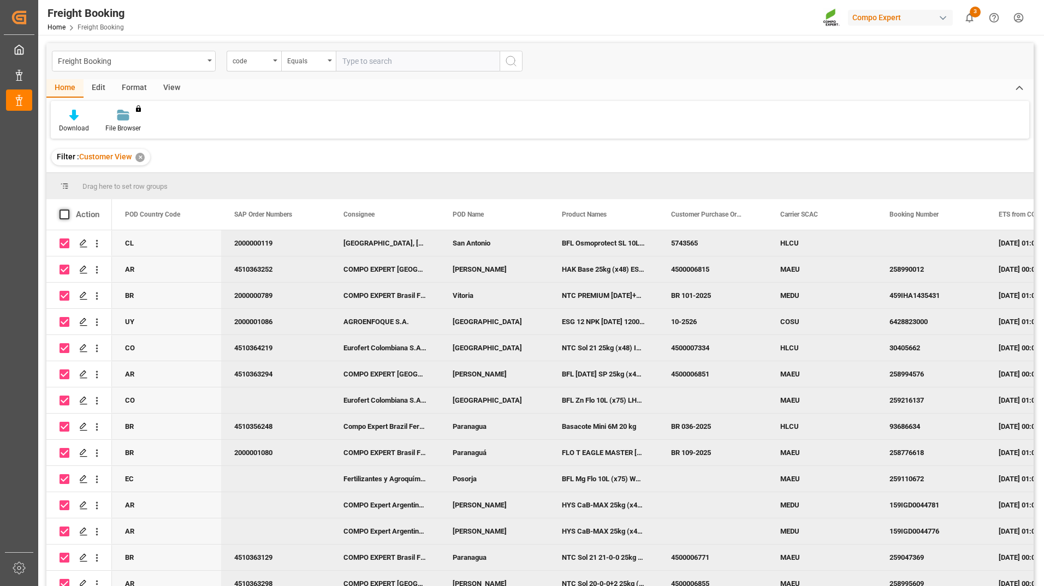
checkbox input "false"
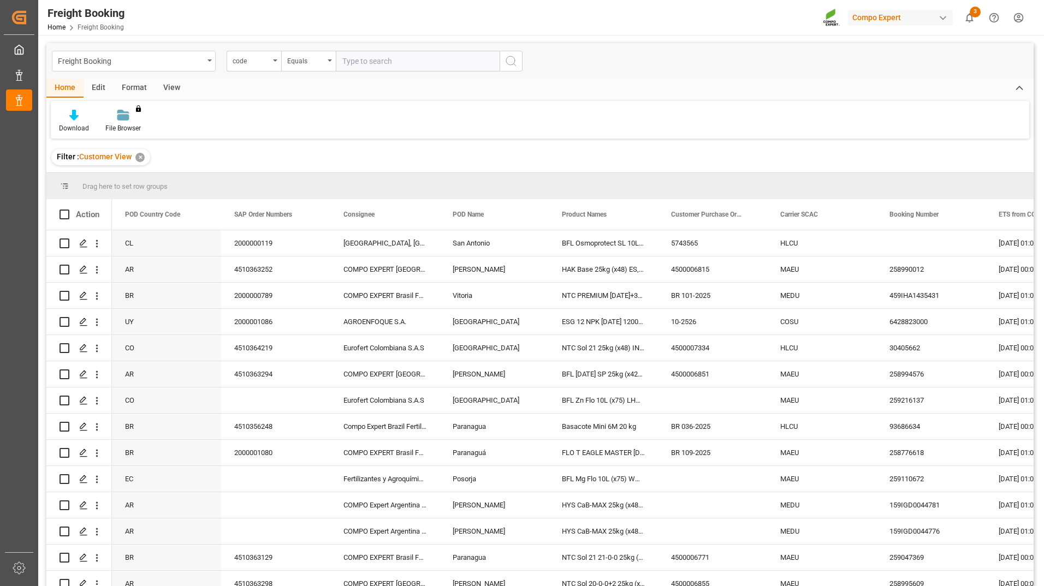
click at [105, 88] on div "Edit" at bounding box center [99, 88] width 30 height 19
click at [125, 88] on div "Format" at bounding box center [134, 88] width 41 height 19
click at [164, 93] on div "View" at bounding box center [171, 88] width 33 height 19
click at [80, 115] on div at bounding box center [86, 114] width 55 height 11
click at [112, 148] on div "Active Filter Template" at bounding box center [116, 153] width 96 height 11
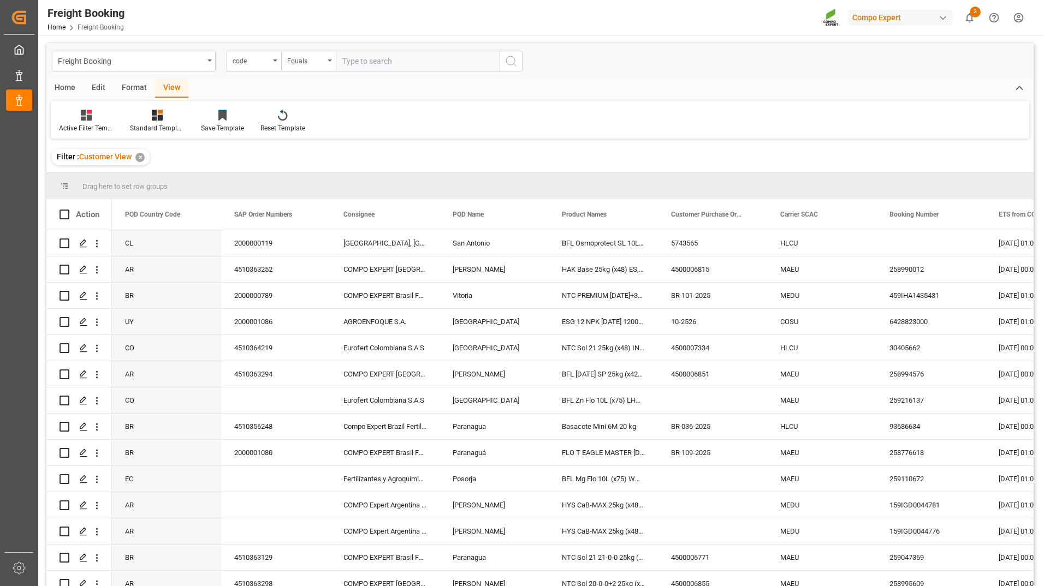
click at [1018, 87] on icon at bounding box center [1019, 88] width 12 height 13
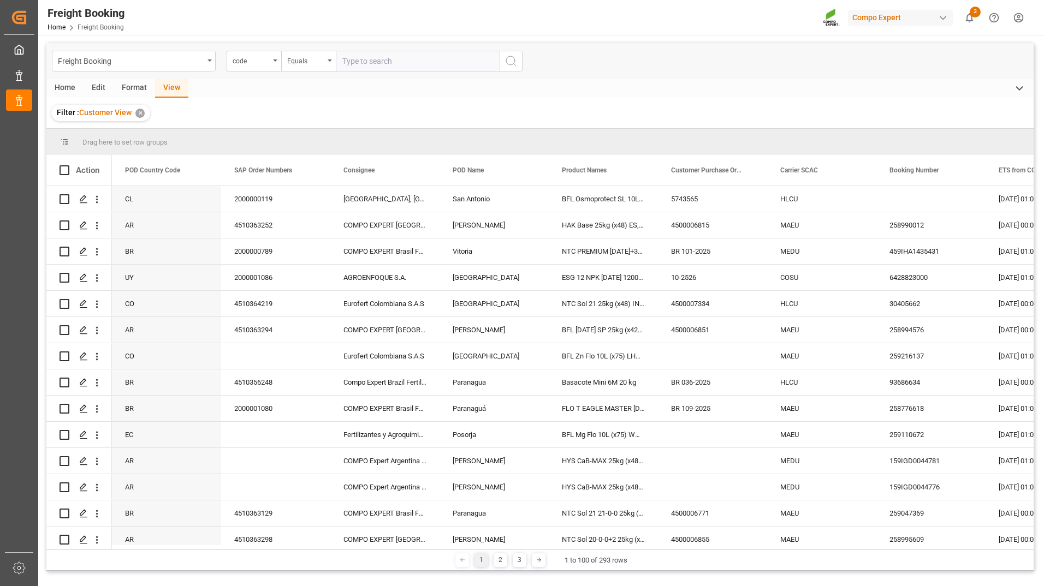
click at [1018, 87] on icon at bounding box center [1019, 88] width 12 height 13
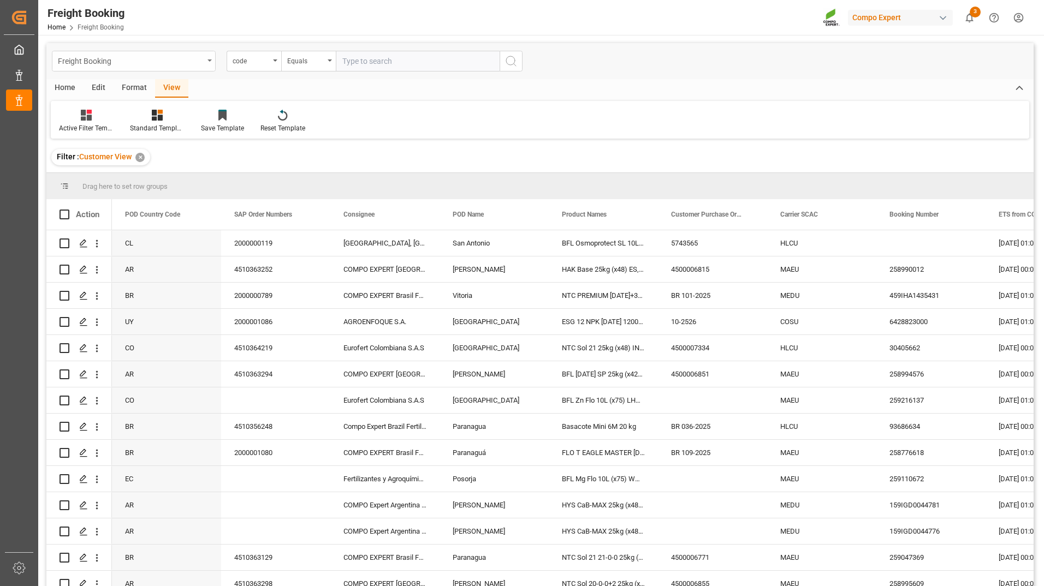
click at [182, 62] on div "Freight Booking" at bounding box center [131, 60] width 146 height 14
click at [478, 108] on div "Active Filter Template Standard Templates Save Template Reset Template" at bounding box center [540, 120] width 978 height 38
click at [86, 121] on div "Active Filter Template" at bounding box center [86, 121] width 71 height 24
click at [136, 117] on div at bounding box center [157, 114] width 55 height 11
click at [157, 145] on div "Overview Countries" at bounding box center [186, 154] width 106 height 22
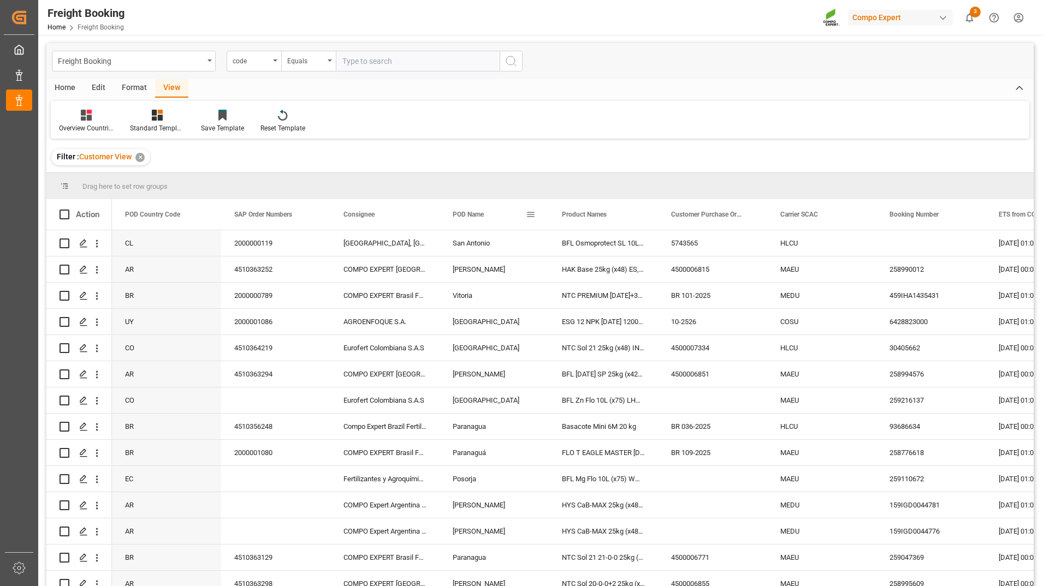
click at [534, 213] on span at bounding box center [531, 215] width 10 height 10
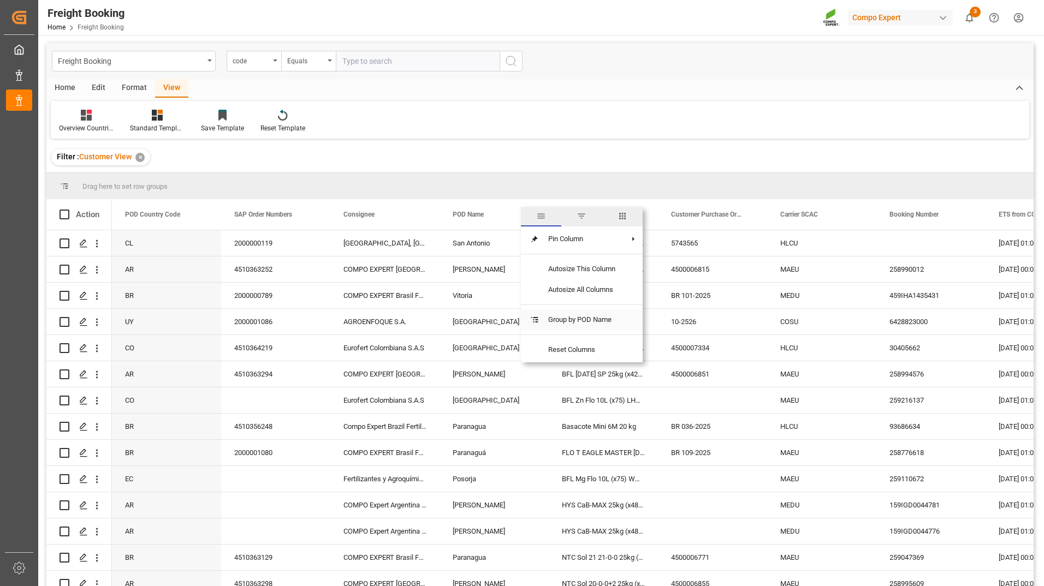
click at [573, 317] on span "Group by POD Name" at bounding box center [581, 320] width 85 height 21
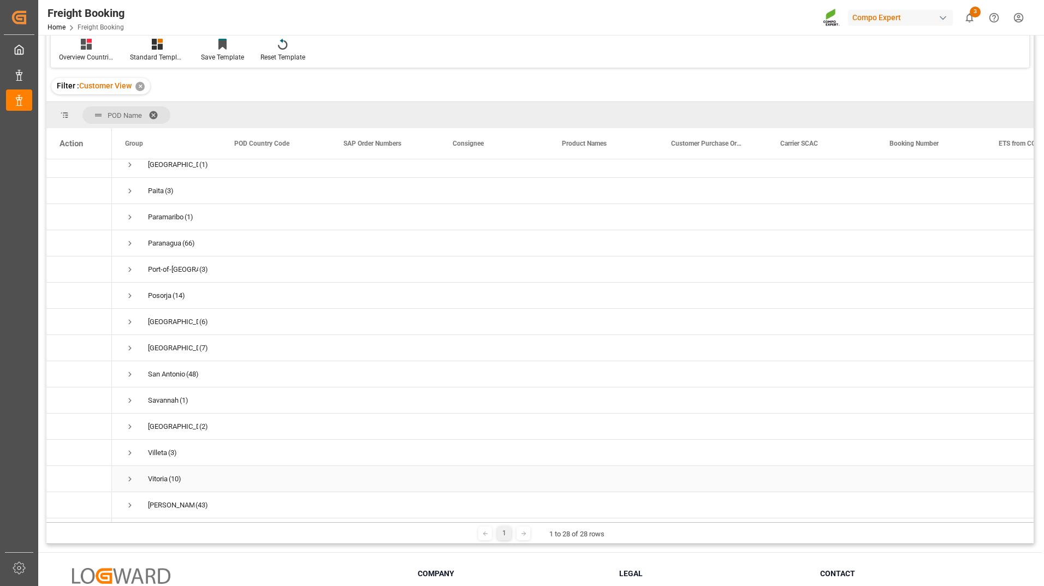
scroll to position [162, 0]
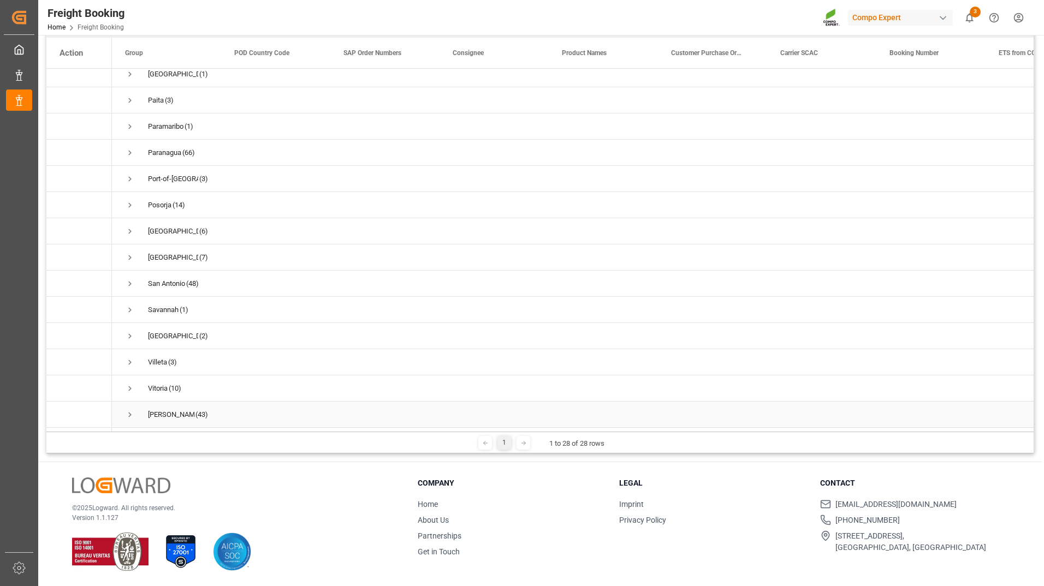
click at [130, 410] on span "Press SPACE to select this row." at bounding box center [130, 415] width 10 height 10
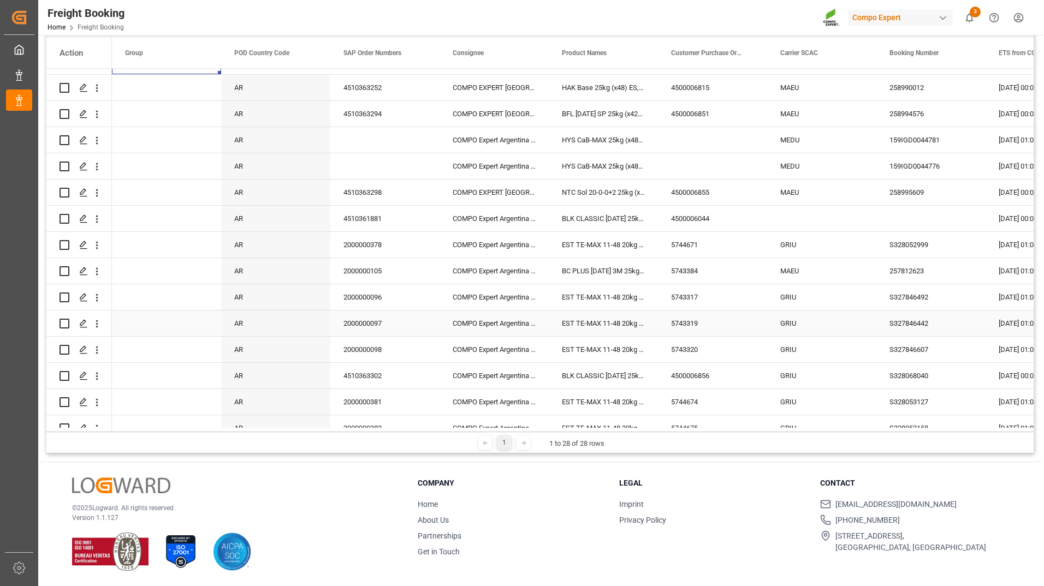
scroll to position [597, 0]
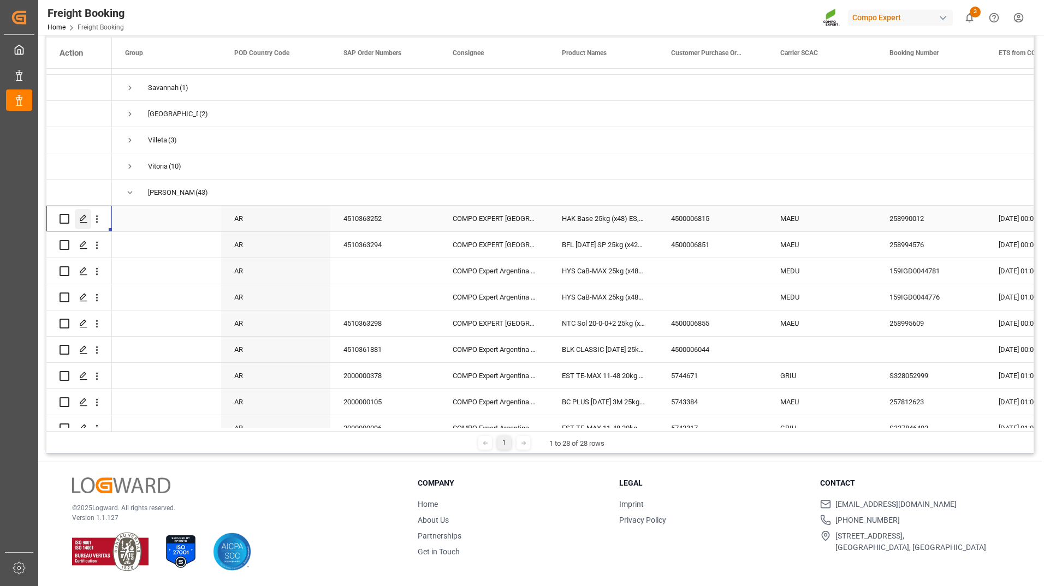
click at [83, 225] on div "Press SPACE to select this row." at bounding box center [83, 219] width 16 height 20
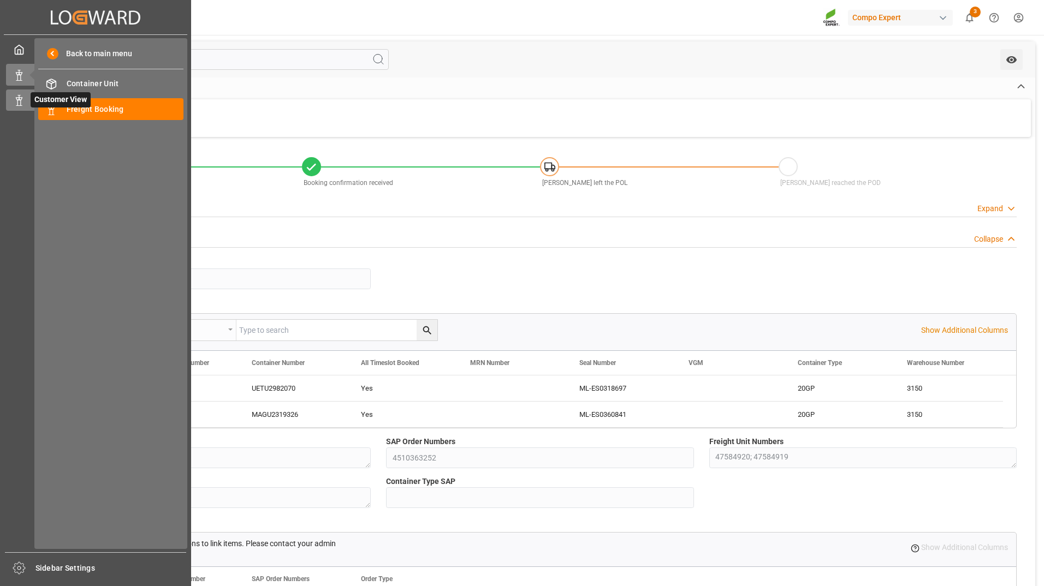
click at [59, 107] on span "Customer View" at bounding box center [61, 99] width 60 height 15
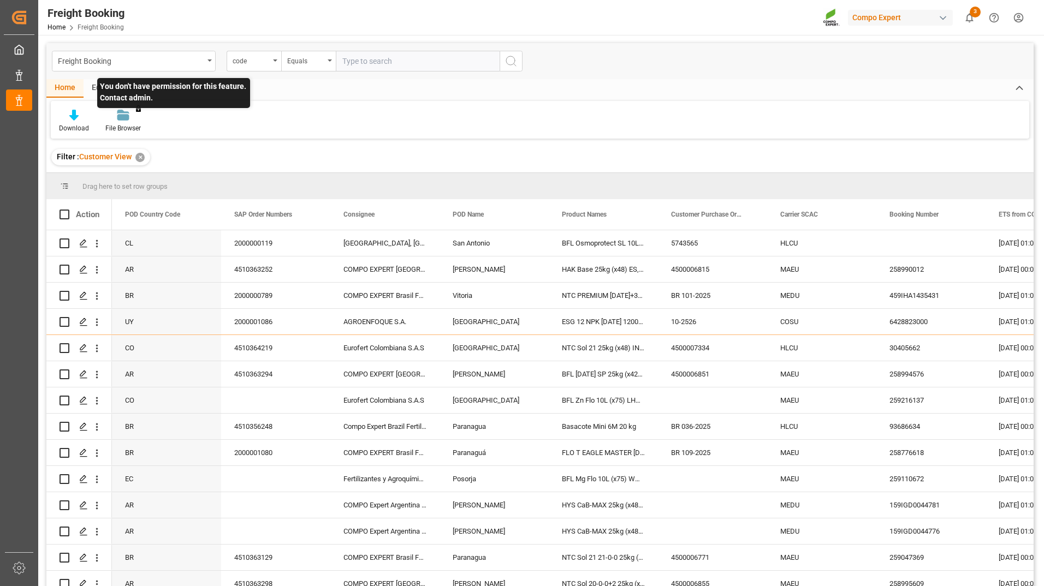
click at [121, 122] on div "You don't have permission for this feature. Contact admin." at bounding box center [123, 121] width 52 height 24
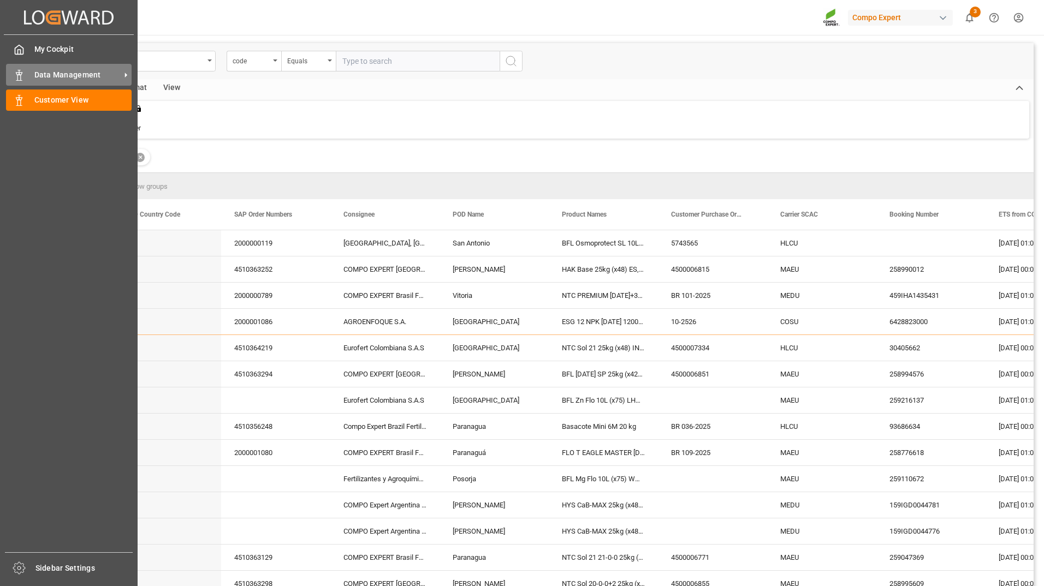
click at [14, 74] on icon at bounding box center [19, 75] width 11 height 11
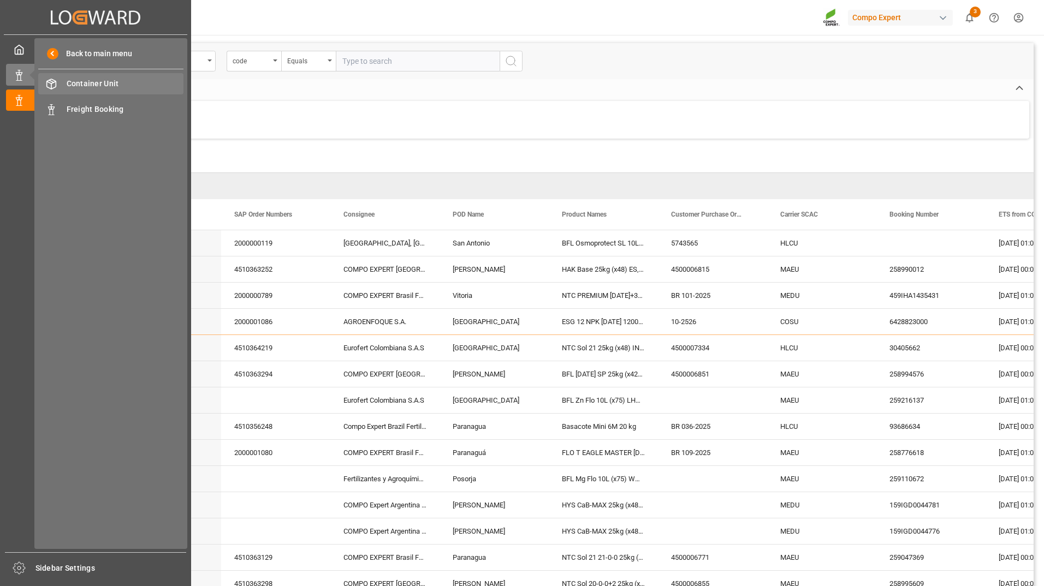
click at [96, 85] on span "Container Unit" at bounding box center [125, 83] width 117 height 11
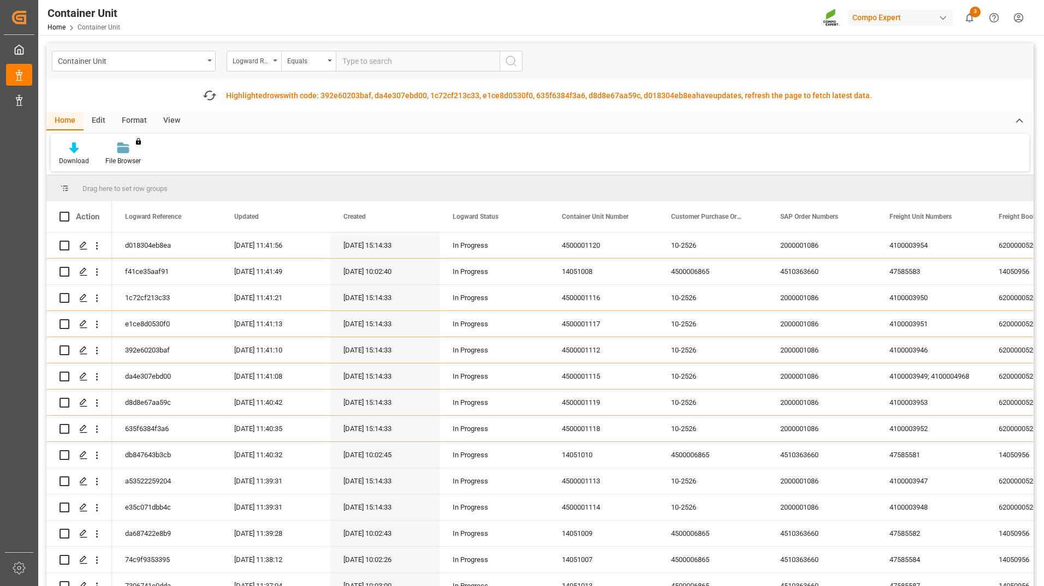
click at [377, 96] on div "Highlighted rows with code: 392e60203baf, da4e307ebd00, 1c72cf213c33, e1ce8d053…" at bounding box center [549, 95] width 646 height 11
click at [206, 98] on icon "button" at bounding box center [208, 95] width 17 height 17
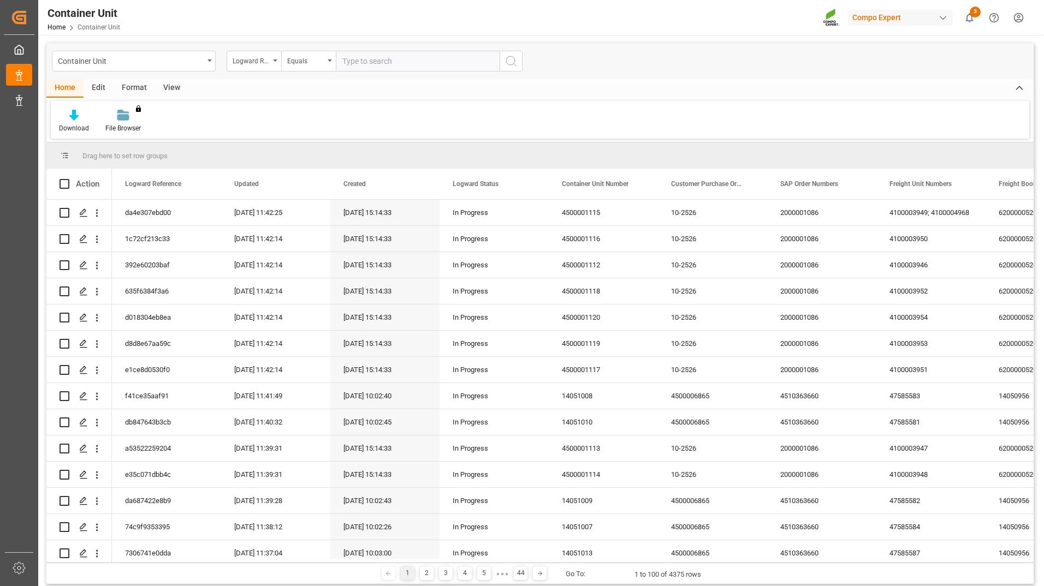
click at [946, 17] on div "button" at bounding box center [942, 18] width 11 height 11
click at [971, 22] on html "Created by potrace 1.15, written by Peter Selinger 2001-2017 Created by potrace…" at bounding box center [522, 293] width 1044 height 586
click at [971, 22] on icon "show 3 new notifications" at bounding box center [969, 17] width 11 height 11
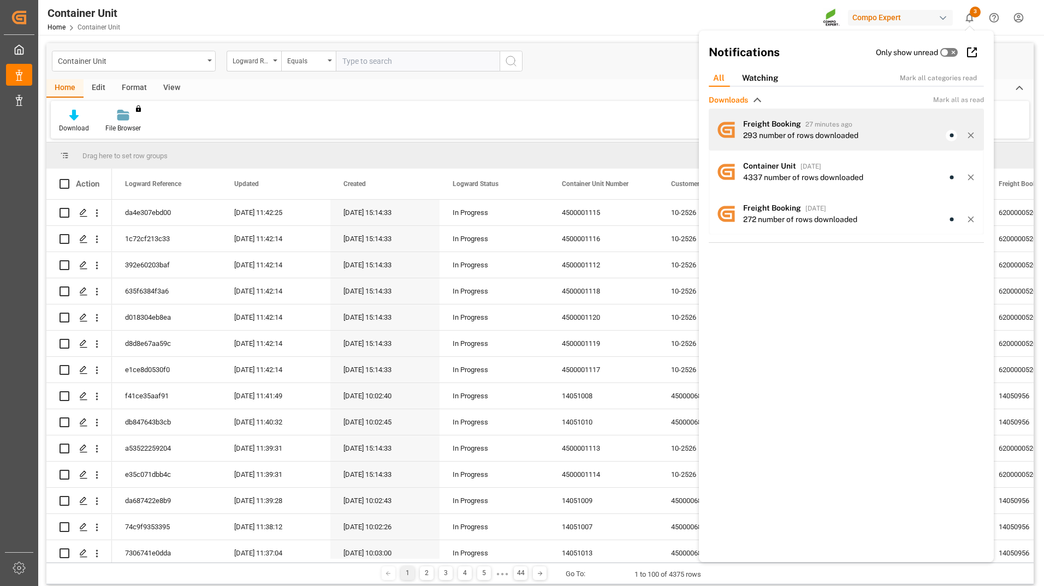
click at [778, 122] on span "Freight Booking" at bounding box center [772, 124] width 58 height 9
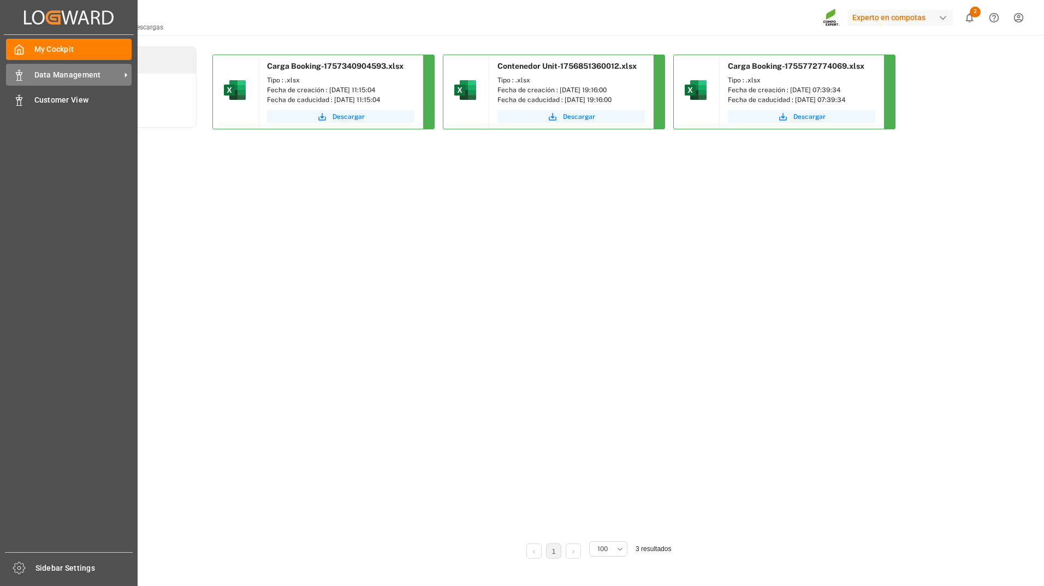
click at [20, 79] on icon at bounding box center [19, 75] width 11 height 11
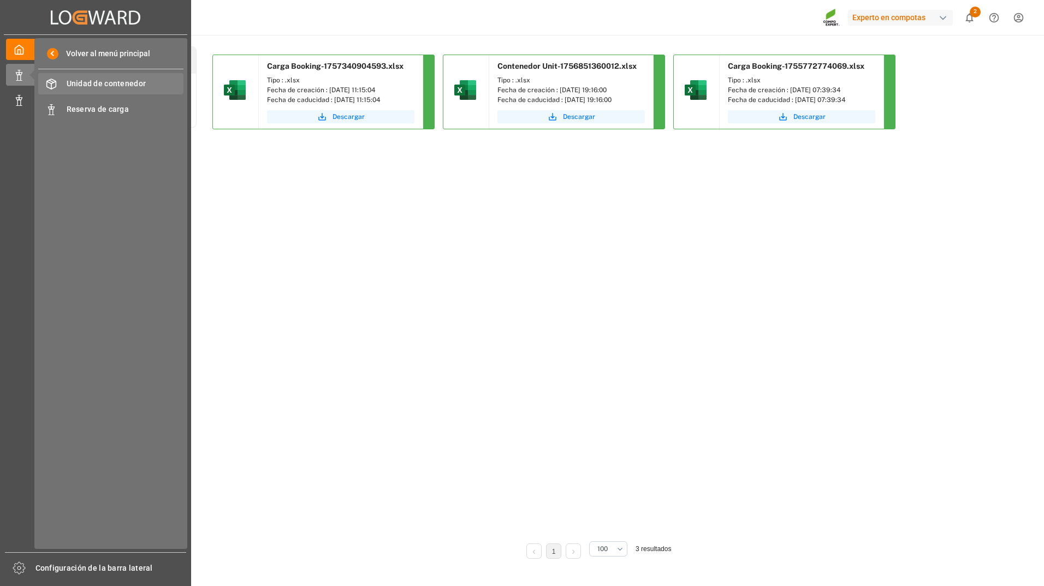
click at [120, 80] on span "Unidad de contenedor" at bounding box center [125, 83] width 117 height 11
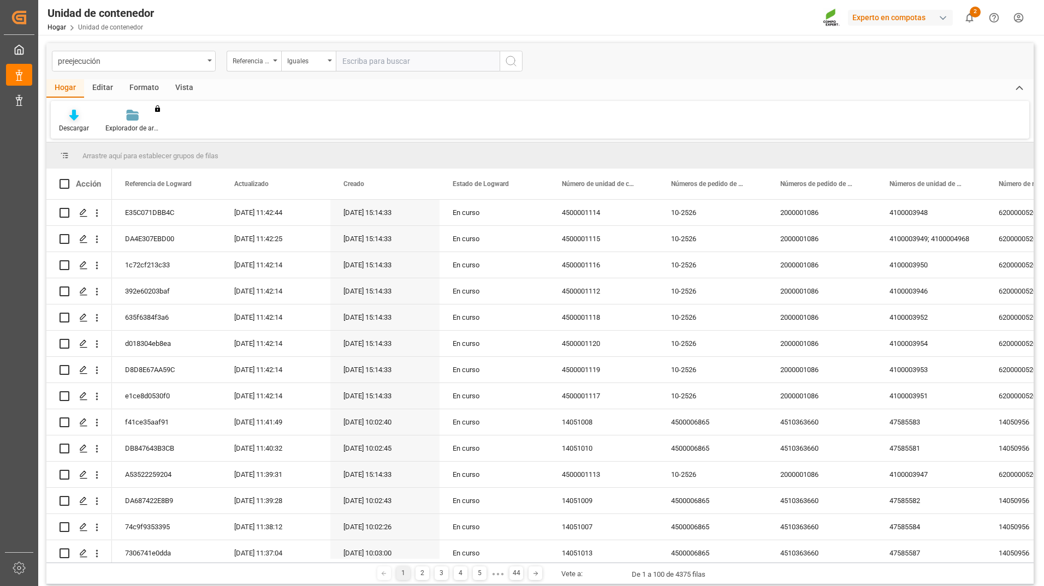
click at [82, 129] on div "Descargar" at bounding box center [74, 128] width 30 height 10
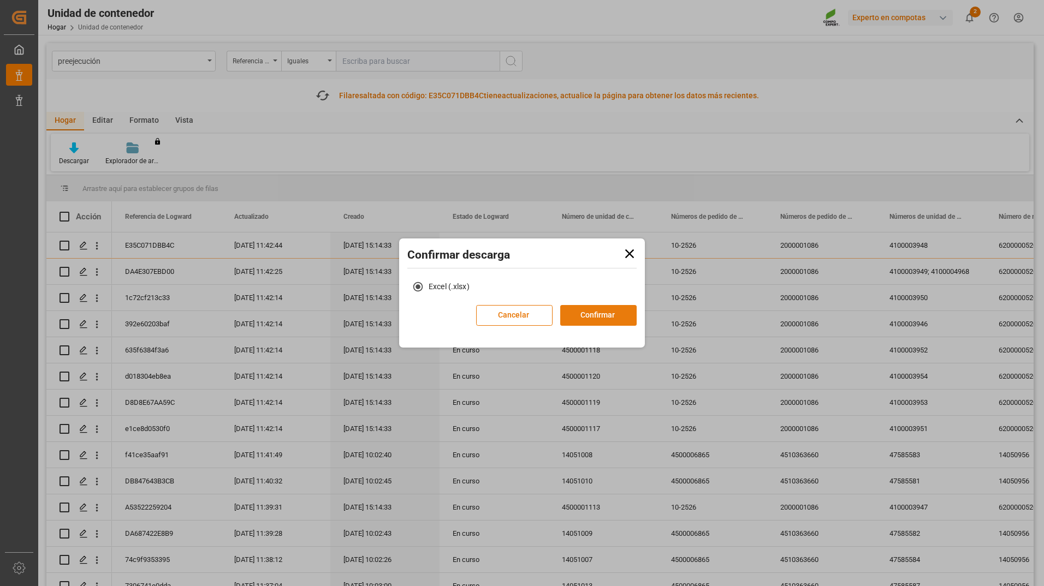
click at [617, 315] on button "Confirmar" at bounding box center [598, 315] width 76 height 21
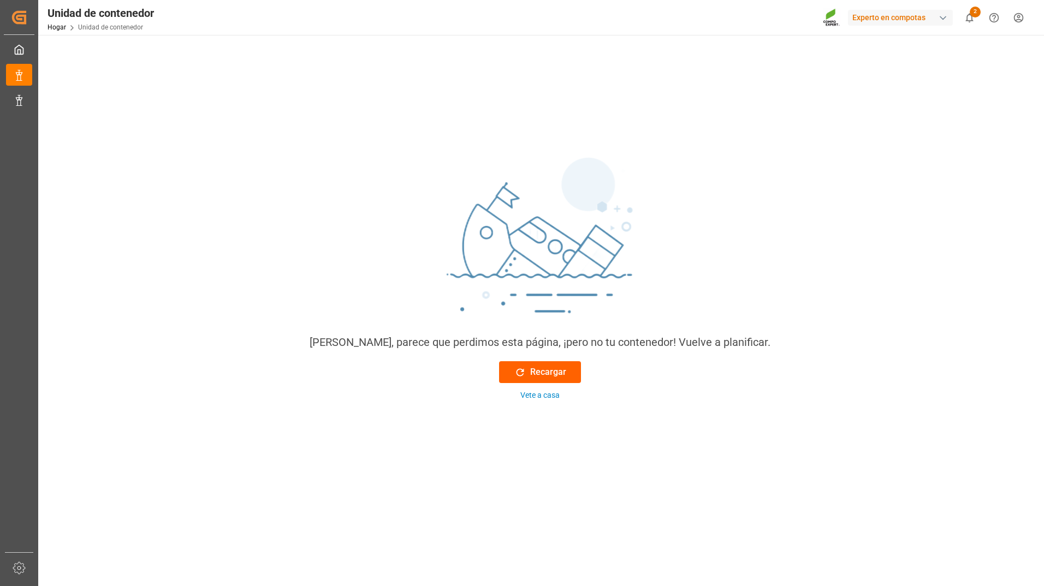
click at [557, 364] on button "Recargar" at bounding box center [540, 372] width 82 height 22
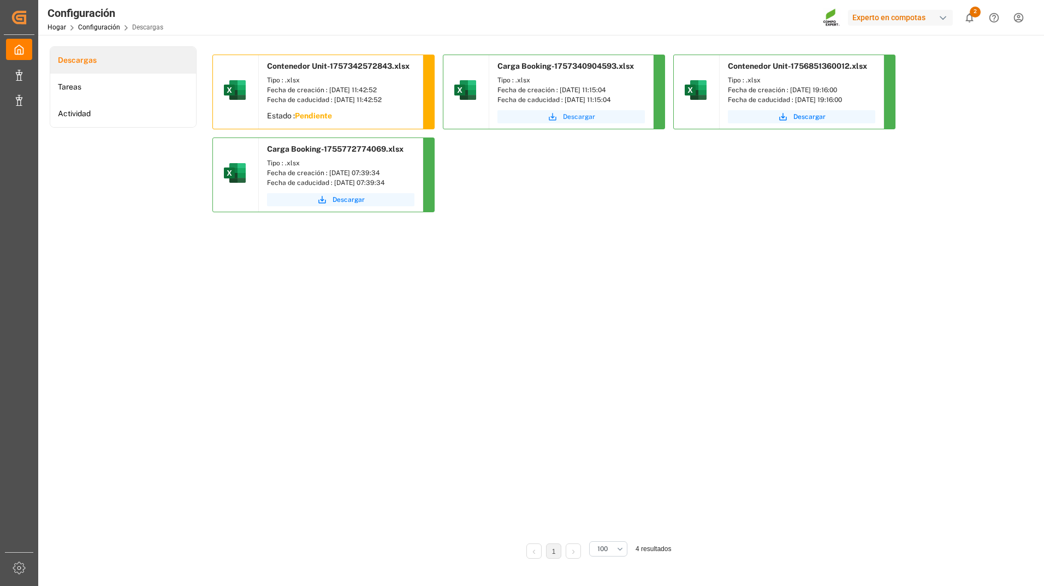
click at [567, 123] on button "Descargar" at bounding box center [570, 116] width 147 height 13
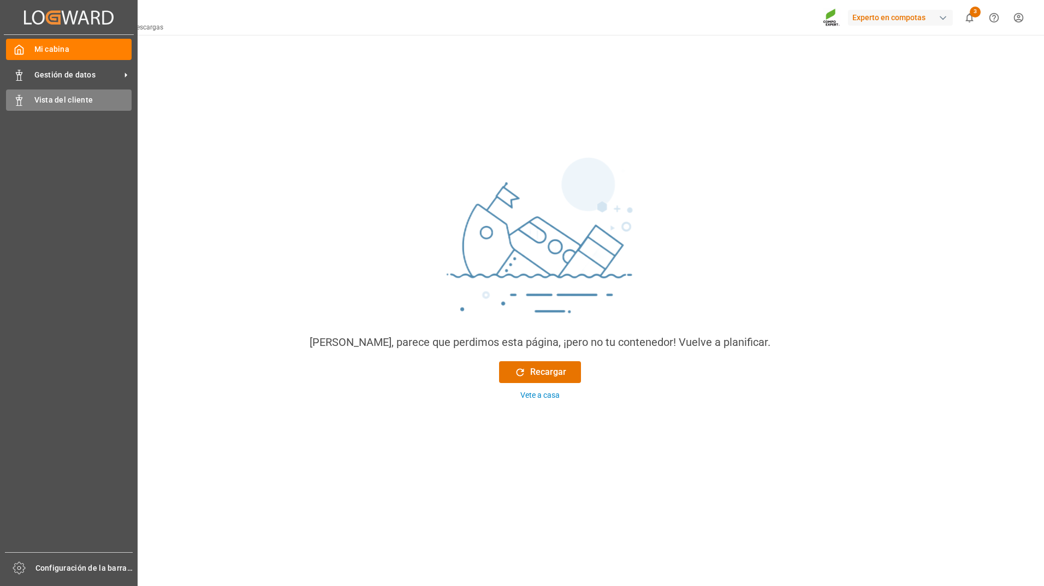
click at [14, 109] on div "Vista del cliente Vista del cliente" at bounding box center [69, 100] width 126 height 21
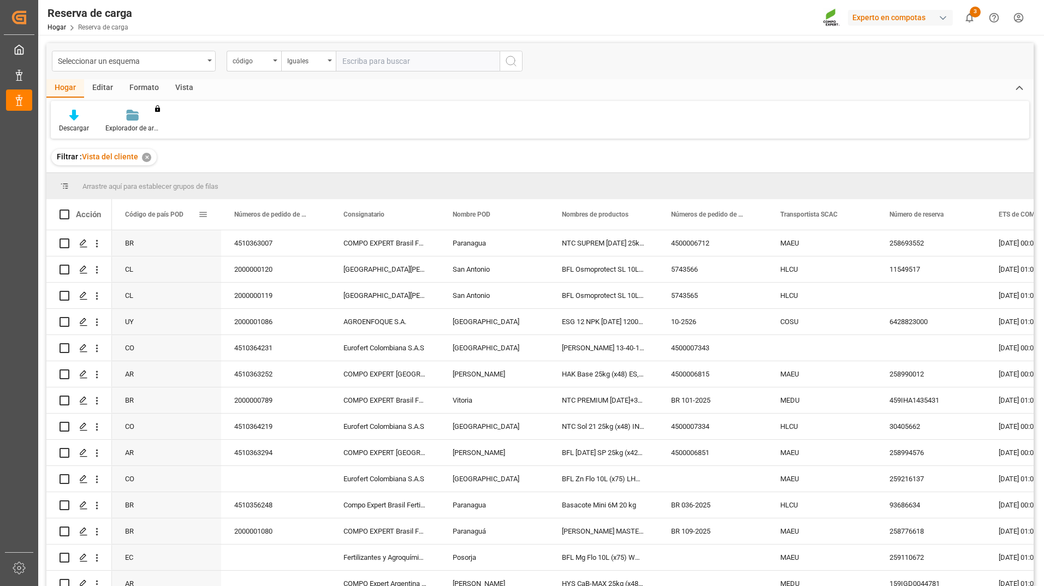
click at [201, 218] on span at bounding box center [203, 215] width 10 height 10
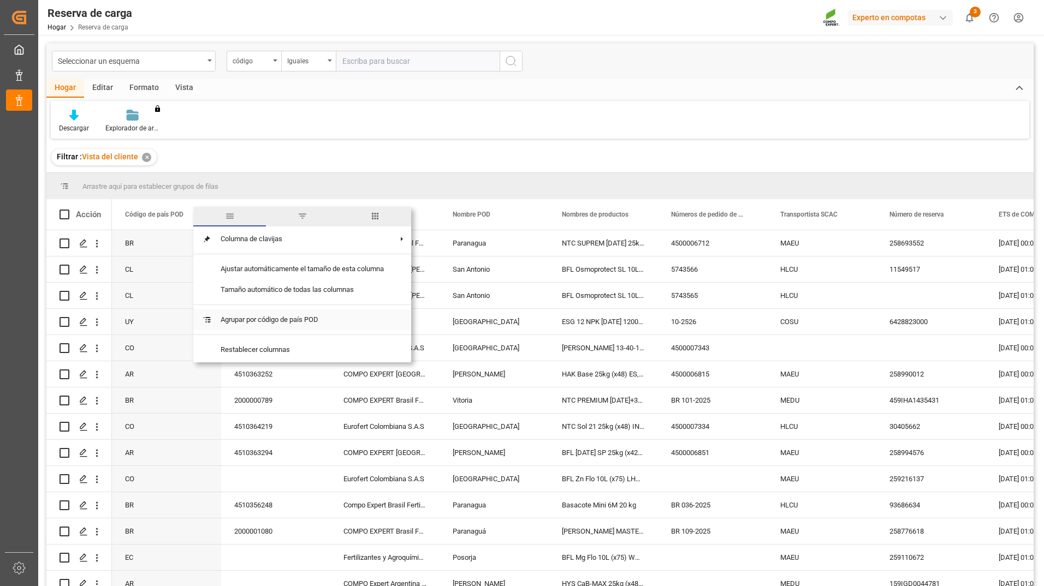
click at [240, 324] on span "Agrupar por código de país POD" at bounding box center [302, 320] width 181 height 21
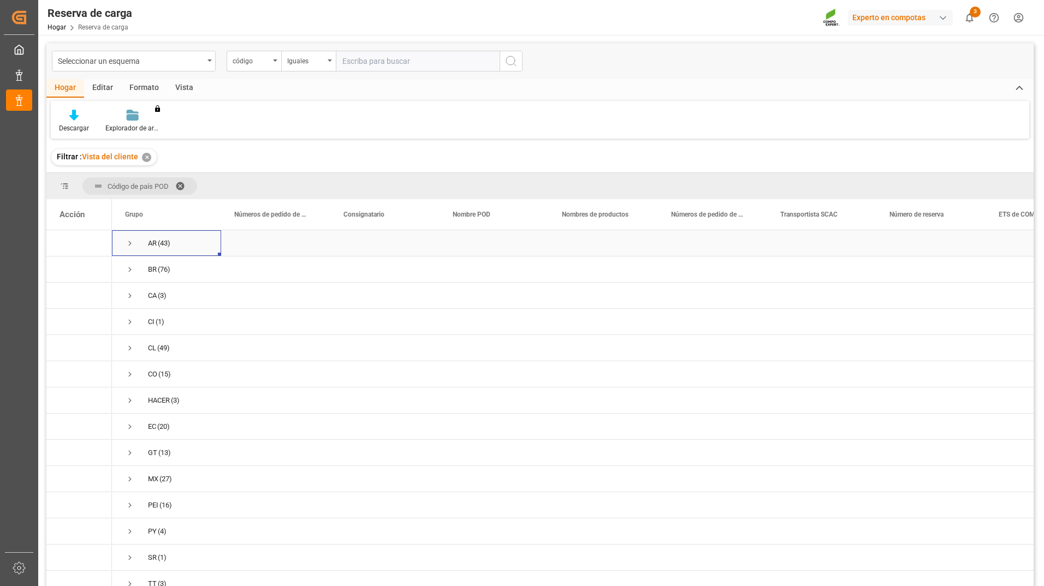
click at [128, 243] on span "Presione ESPACIO para seleccionar esta fila." at bounding box center [130, 244] width 10 height 10
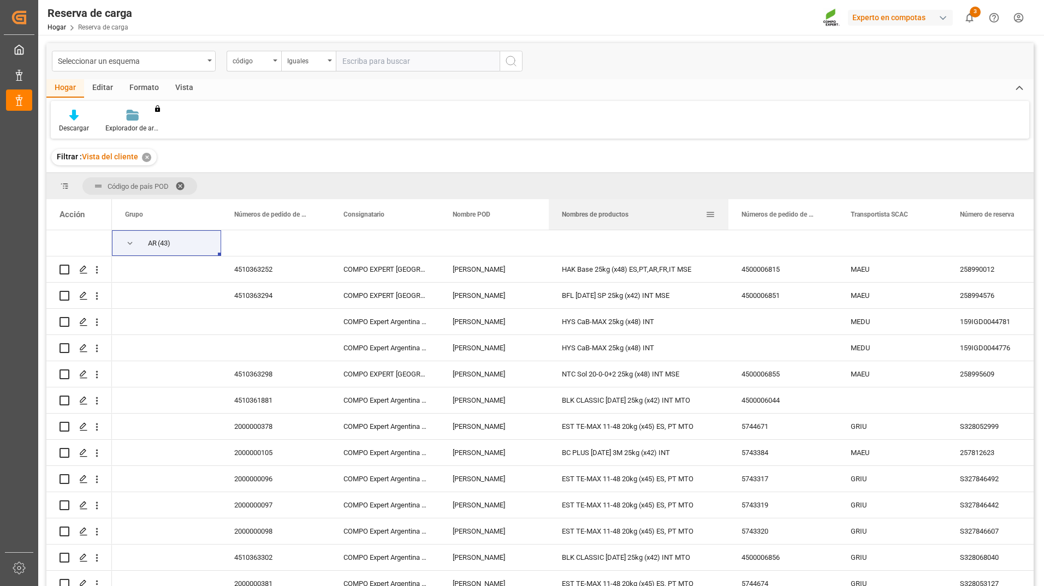
drag, startPoint x: 657, startPoint y: 217, endPoint x: 728, endPoint y: 212, distance: 70.6
click at [728, 212] on div at bounding box center [728, 214] width 4 height 31
click at [783, 274] on div "4500006815" at bounding box center [782, 270] width 109 height 26
click at [66, 562] on div "Presione ESPACIO para seleccionar esta fila." at bounding box center [79, 557] width 39 height 25
click at [64, 560] on input "Presione Espacio para alternar la selección de filas (desmarcado)" at bounding box center [65, 558] width 10 height 10
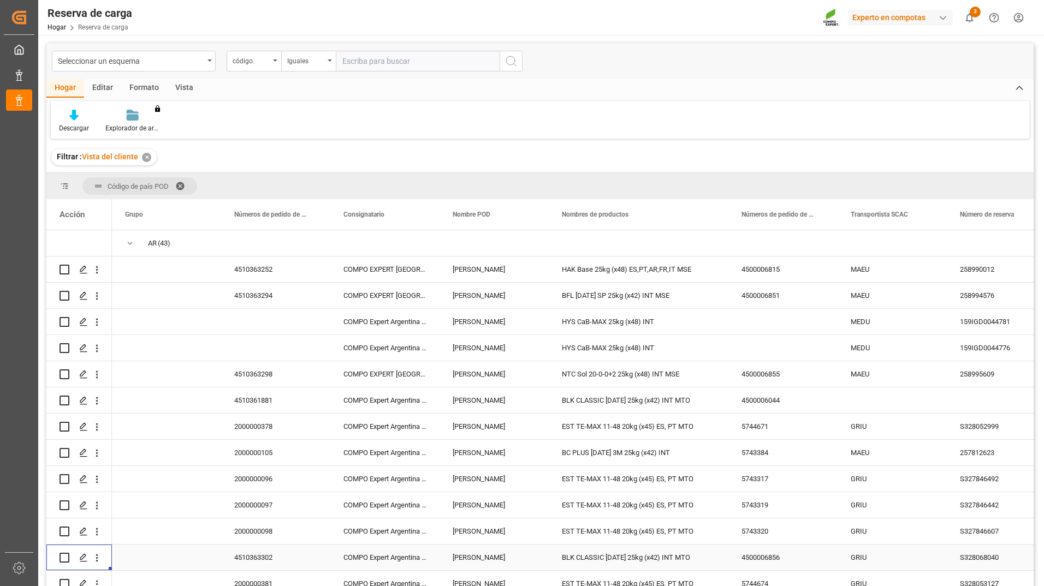
checkbox input "true"
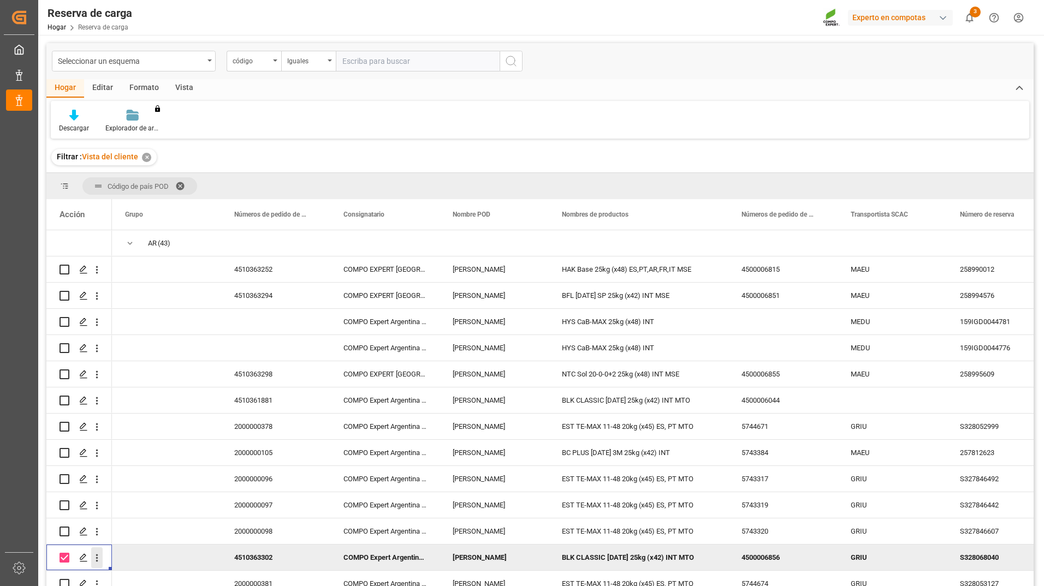
click at [97, 563] on icon "Abrir menú" at bounding box center [96, 557] width 11 height 11
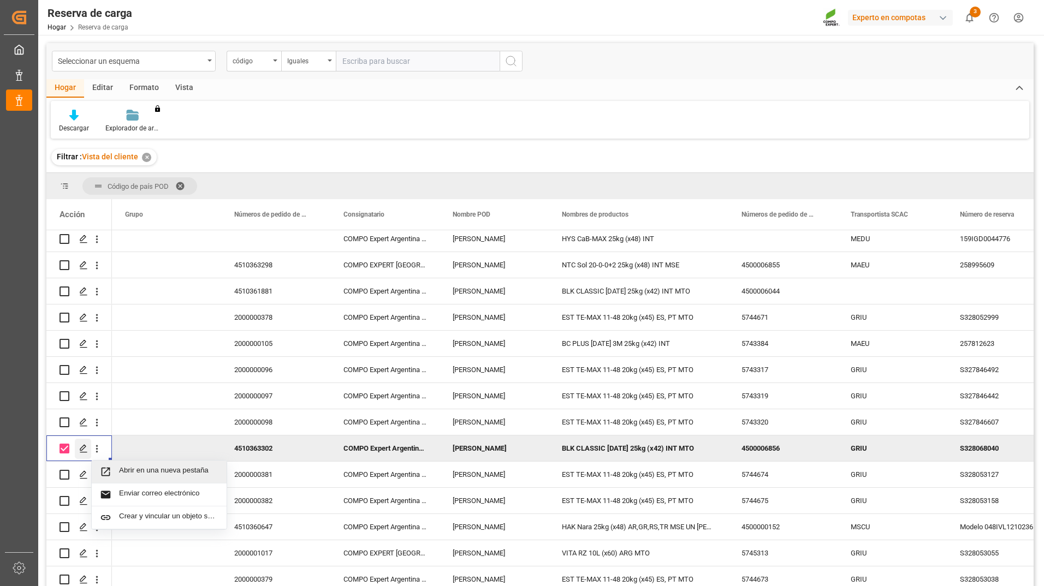
click at [85, 451] on icon "Presione ESPACIO para anular la selección de esta fila." at bounding box center [83, 448] width 9 height 9
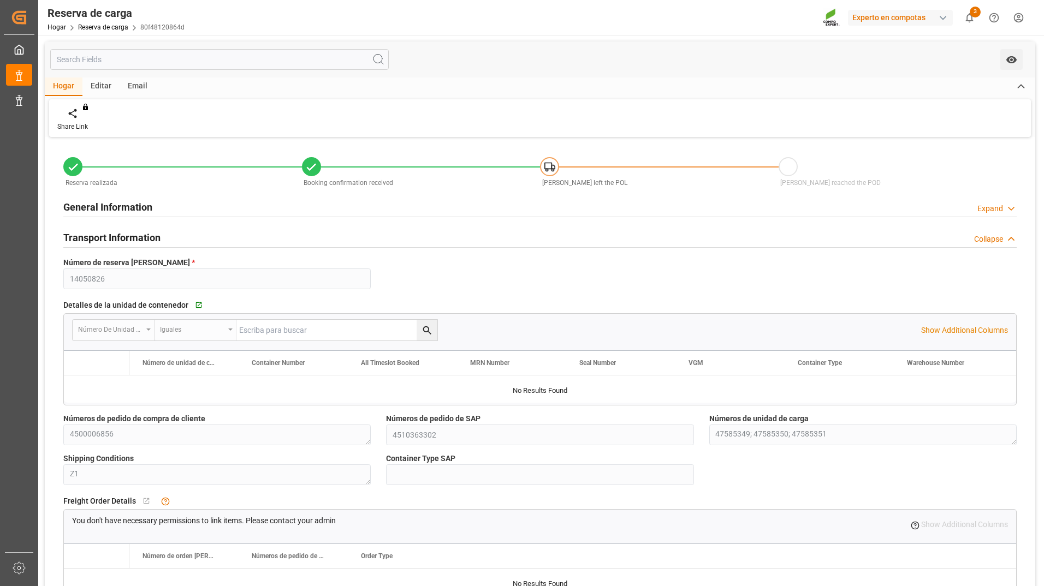
type input "GRIU"
type input "9246607"
type input "BEANR"
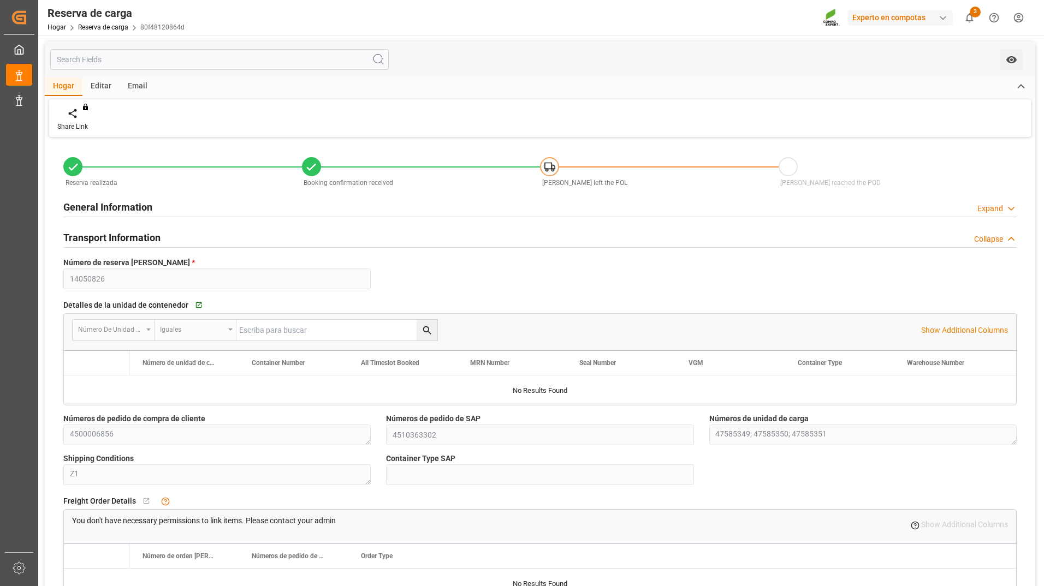
type input "ARZAE"
type input "60"
type input "[DATE] 00:00"
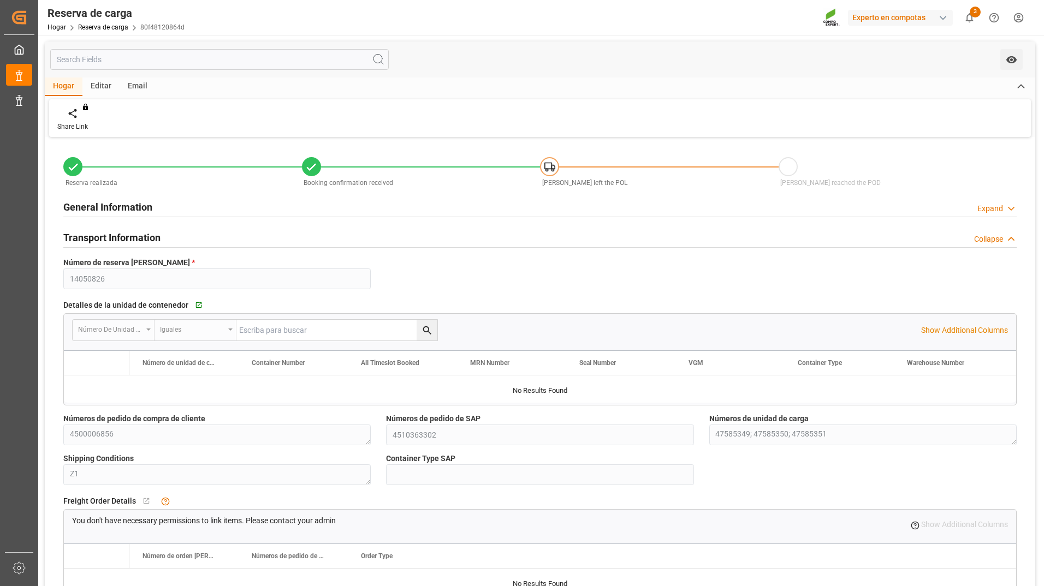
type input "[DATE] 23:00"
type input "[DATE] 07:58"
type input "[DATE] 08:56"
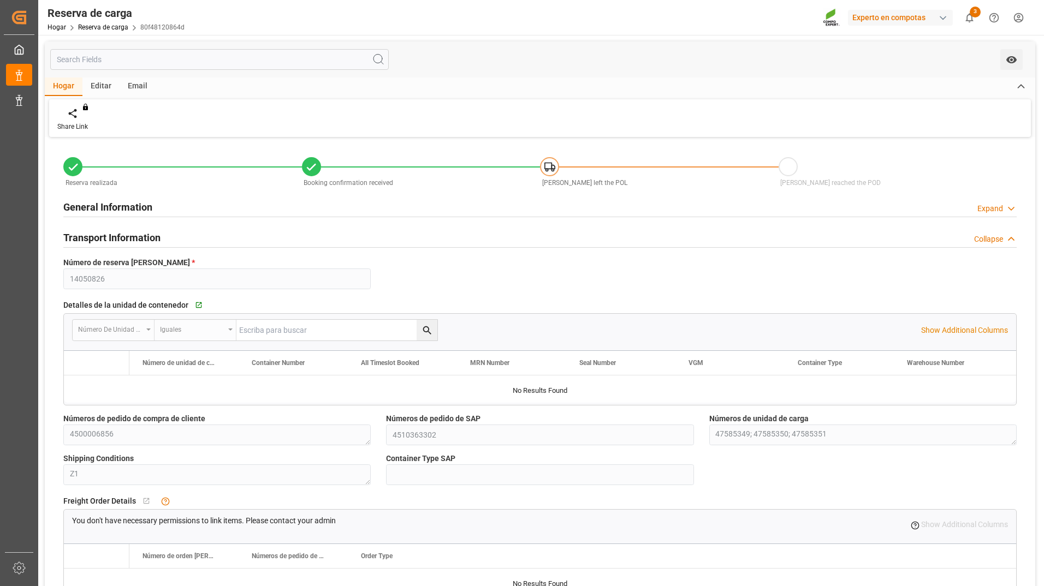
type input "[DATE] 20:17"
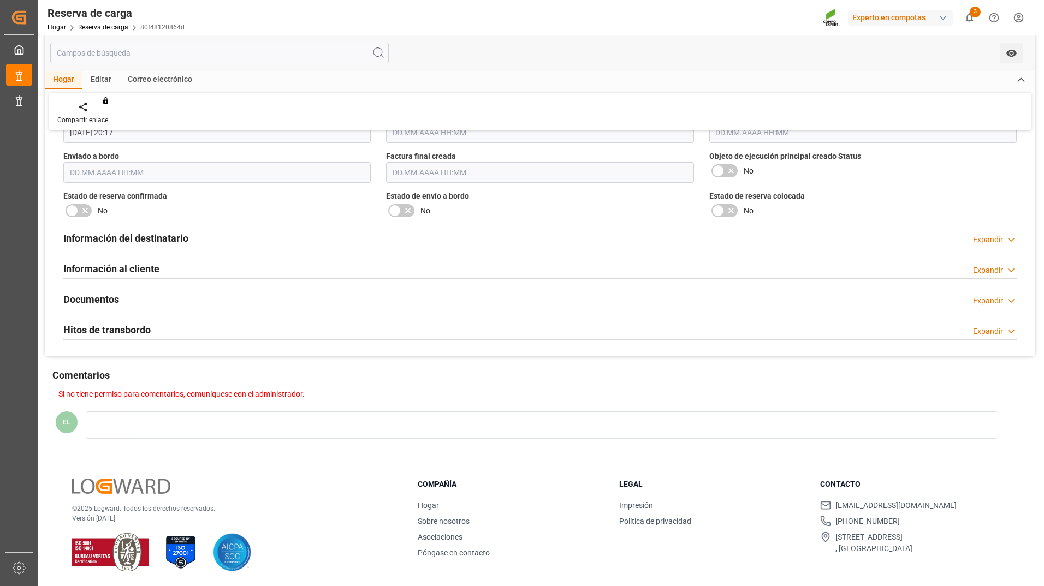
click at [989, 300] on div "Expandir" at bounding box center [988, 300] width 30 height 11
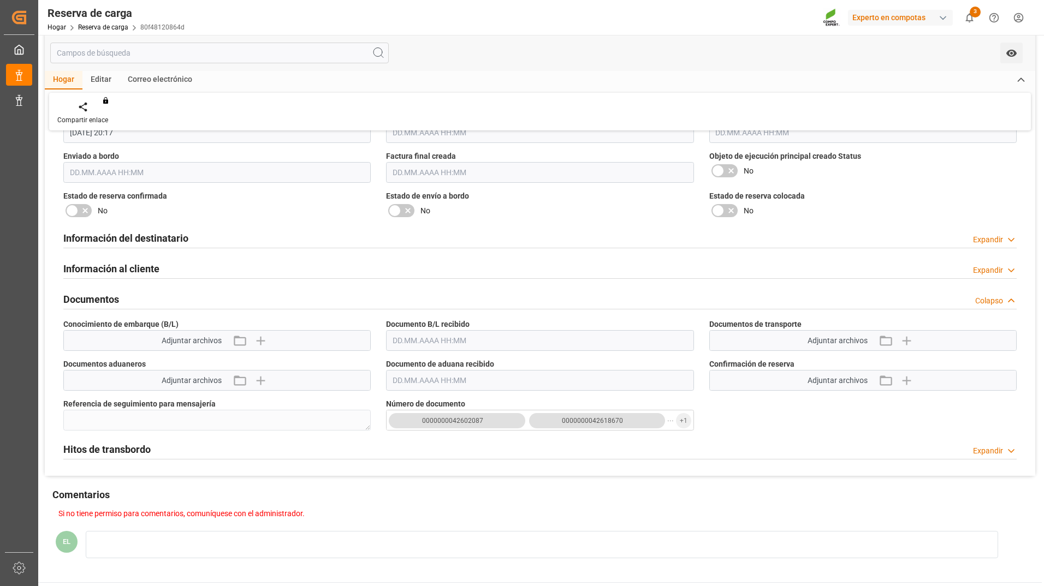
click at [1006, 300] on icon at bounding box center [1011, 300] width 11 height 11
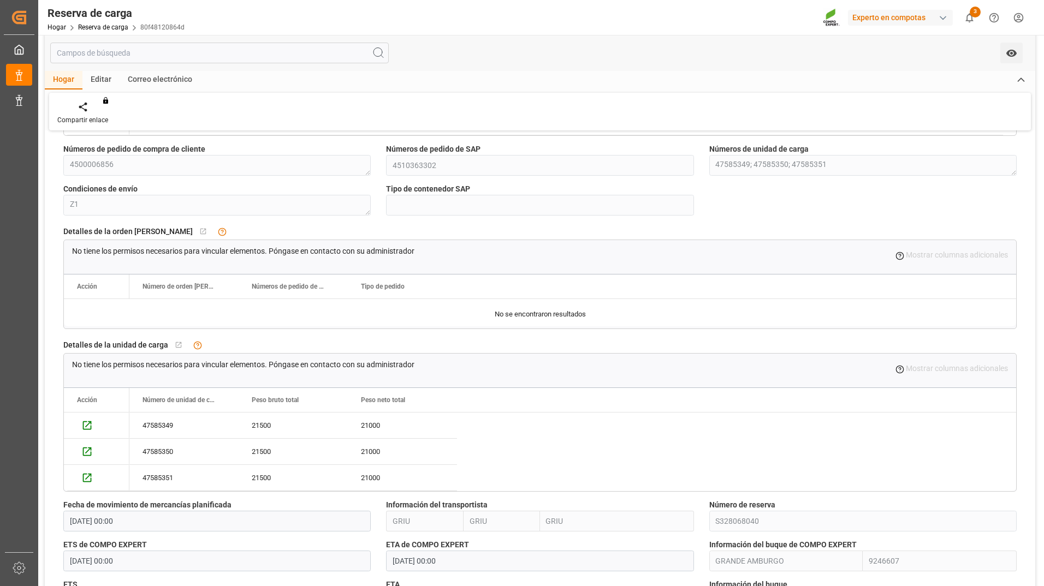
scroll to position [328, 0]
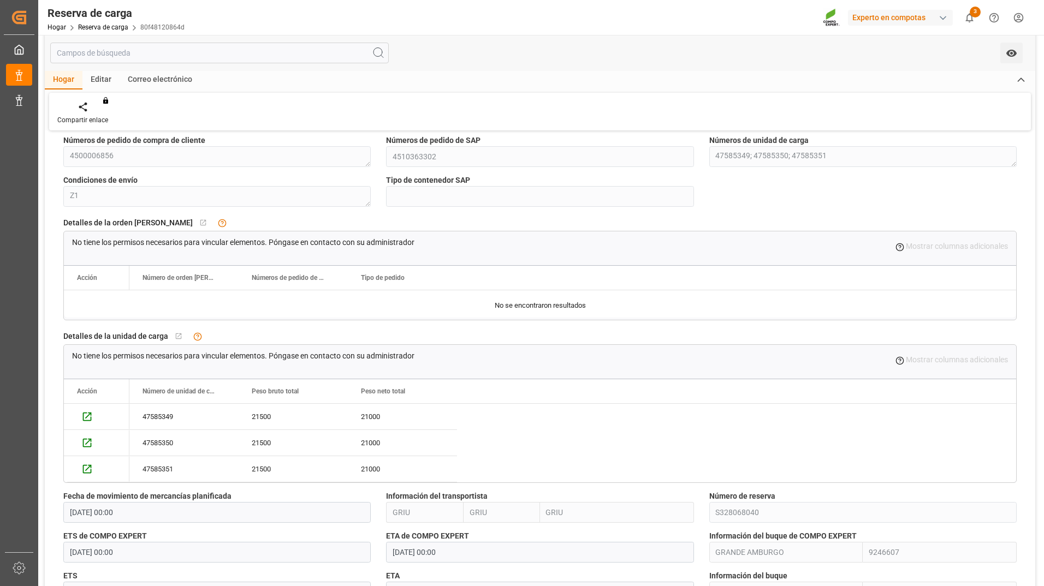
click at [696, 507] on div "Reserva realizada Confirmación de reserva recibida El buque abandonó el POL El …" at bounding box center [540, 454] width 990 height 1282
click at [677, 377] on div "No tiene los permisos necesarios para vincular elementos. Póngase en contacto c…" at bounding box center [539, 413] width 953 height 139
